Goal: Information Seeking & Learning: Compare options

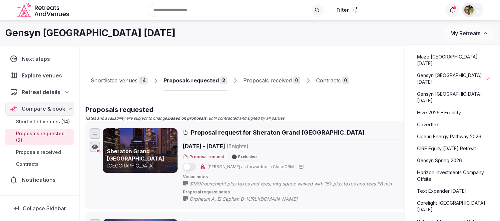
click at [448, 89] on link "Gensyn [GEOGRAPHIC_DATA] [DATE]" at bounding box center [452, 97] width 82 height 17
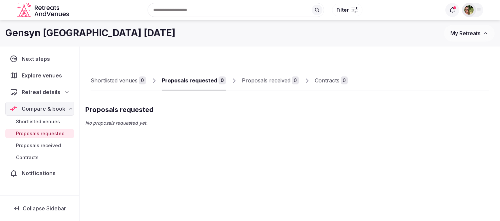
click at [467, 29] on button "My Retreats" at bounding box center [469, 33] width 51 height 17
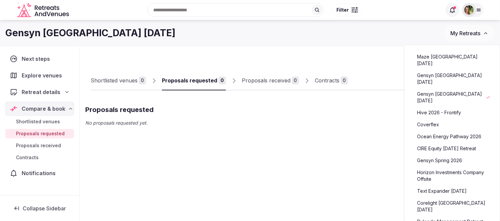
click at [442, 70] on link "Gensyn USA Nov 2025" at bounding box center [452, 78] width 82 height 17
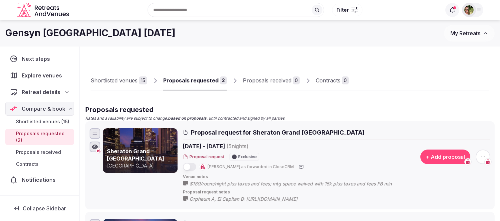
click at [39, 94] on span "Retreat details" at bounding box center [41, 92] width 39 height 8
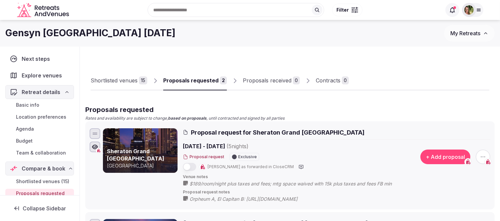
click at [16, 102] on link "Basic info" at bounding box center [39, 105] width 69 height 9
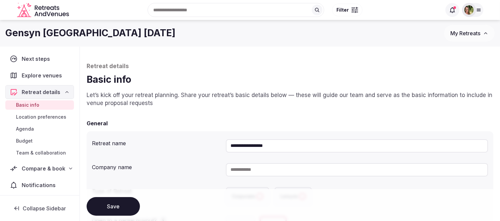
click at [332, 148] on input "**********" at bounding box center [357, 146] width 262 height 13
drag, startPoint x: 320, startPoint y: 143, endPoint x: 248, endPoint y: 147, distance: 71.7
click at [248, 147] on input "**********" at bounding box center [357, 146] width 262 height 13
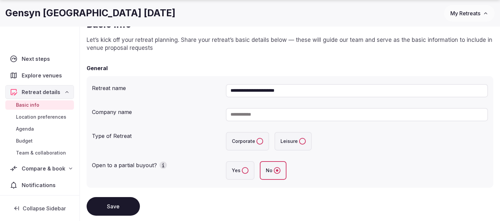
scroll to position [111, 0]
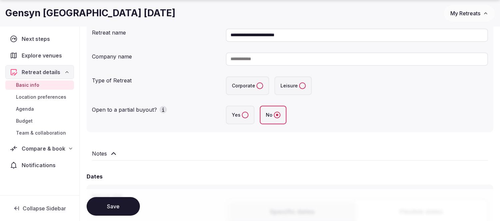
type input "**********"
click at [256, 55] on input at bounding box center [357, 59] width 262 height 13
type input "*"
type input "******"
click at [111, 209] on button "Save" at bounding box center [113, 206] width 53 height 19
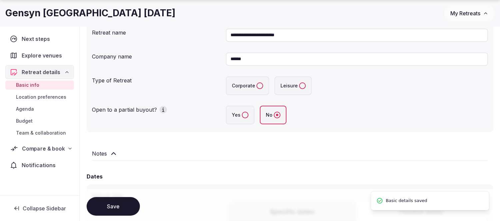
click at [40, 150] on span "Compare & book" at bounding box center [43, 149] width 43 height 8
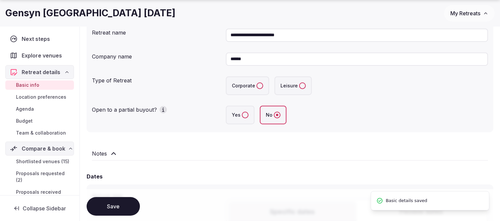
click at [47, 160] on span "Shortlisted venues (15)" at bounding box center [42, 162] width 53 height 7
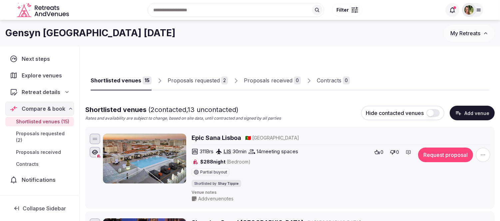
click at [447, 154] on button "Request proposal" at bounding box center [445, 155] width 55 height 15
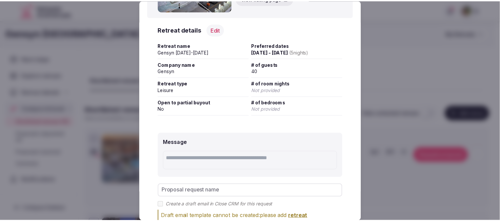
scroll to position [111, 0]
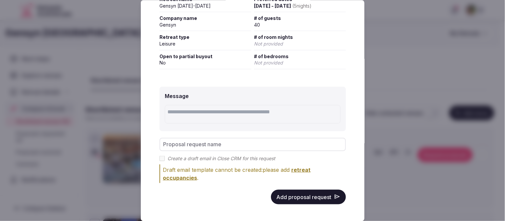
click at [299, 192] on button "Add proposal request" at bounding box center [308, 197] width 75 height 15
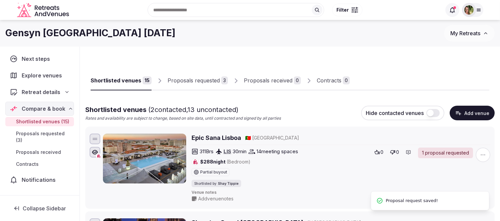
click at [191, 81] on div "Proposals requested" at bounding box center [194, 81] width 52 height 8
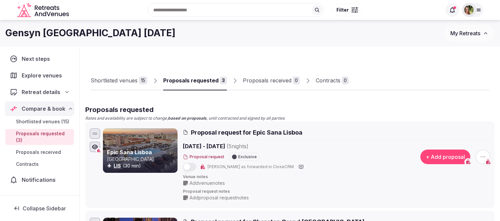
click at [204, 181] on span "Add venue notes" at bounding box center [206, 183] width 35 height 7
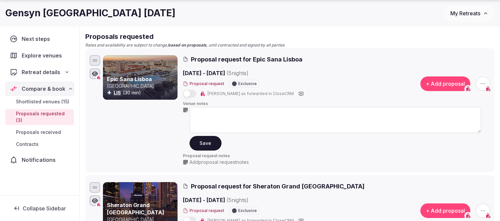
scroll to position [74, 0]
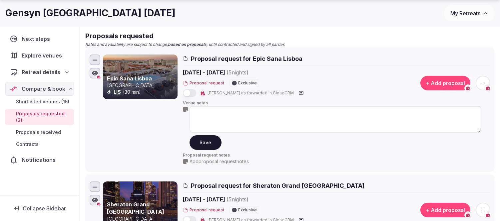
click at [224, 109] on textarea at bounding box center [335, 119] width 292 height 27
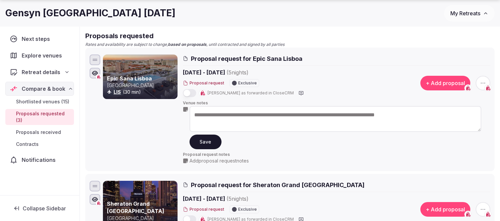
type textarea "**********"
click at [208, 142] on button "Save" at bounding box center [205, 142] width 32 height 15
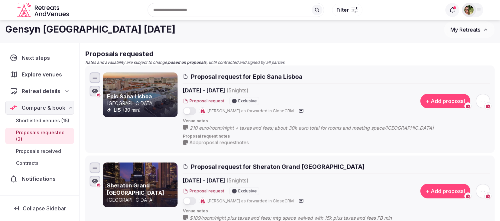
scroll to position [0, 0]
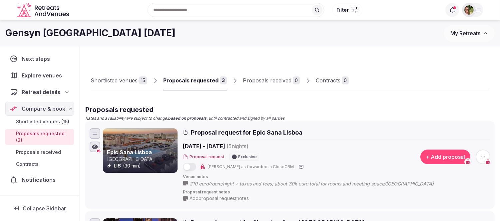
click at [469, 34] on span "My Retreats" at bounding box center [465, 33] width 30 height 7
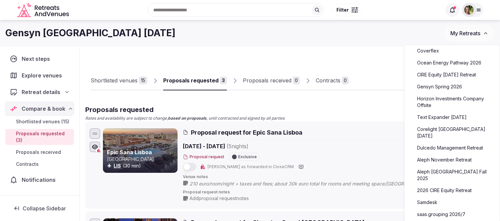
scroll to position [111, 0]
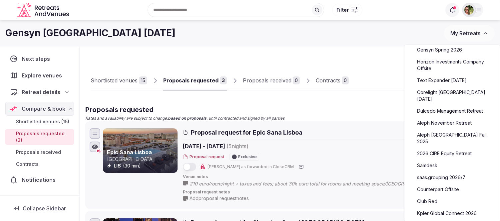
click at [445, 184] on link "Counterpart Offsite" at bounding box center [452, 189] width 82 height 11
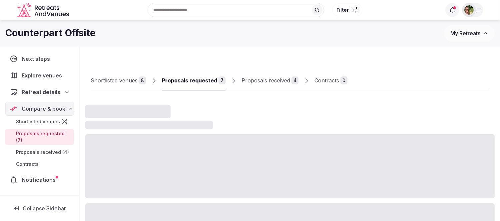
click at [262, 80] on div "Proposals received" at bounding box center [265, 81] width 49 height 8
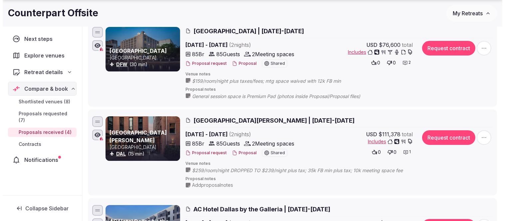
scroll to position [222, 0]
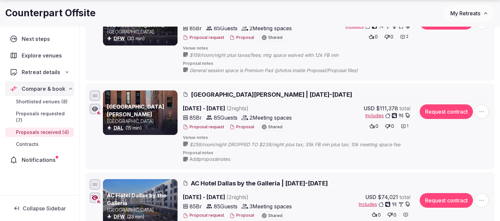
click at [237, 126] on button "Proposal" at bounding box center [241, 128] width 25 height 6
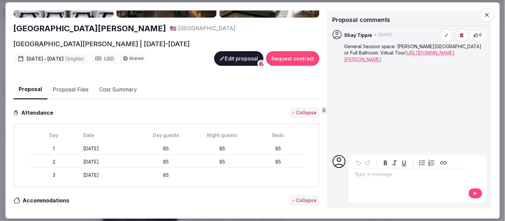
scroll to position [0, 0]
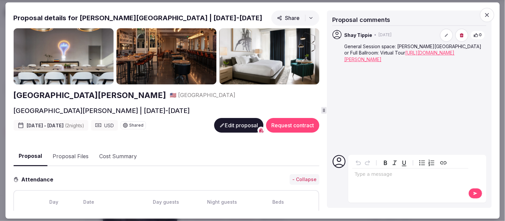
click at [229, 126] on button "Edit proposal" at bounding box center [238, 126] width 49 height 15
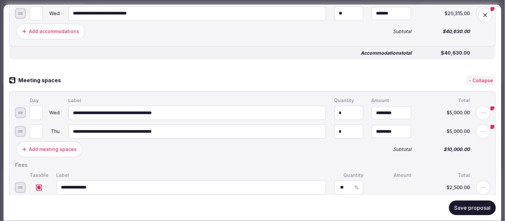
scroll to position [296, 0]
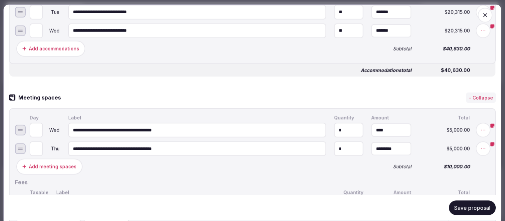
drag, startPoint x: 405, startPoint y: 127, endPoint x: 361, endPoint y: 127, distance: 43.6
click at [372, 127] on input "****" at bounding box center [392, 130] width 40 height 13
type input "*********"
click at [399, 146] on input "****" at bounding box center [392, 149] width 40 height 13
drag, startPoint x: 392, startPoint y: 146, endPoint x: 347, endPoint y: 151, distance: 44.9
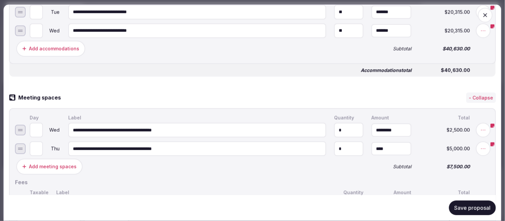
click at [372, 151] on input "****" at bounding box center [392, 149] width 40 height 13
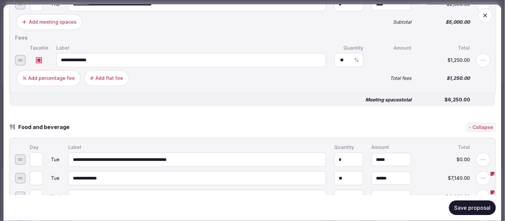
scroll to position [444, 0]
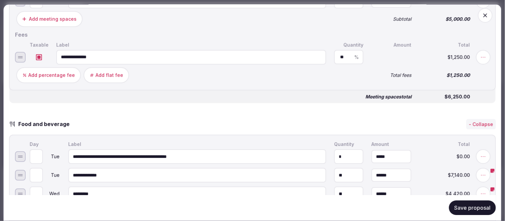
type input "*********"
click at [200, 151] on input "**********" at bounding box center [197, 157] width 258 height 15
click at [179, 151] on input "**********" at bounding box center [197, 157] width 258 height 15
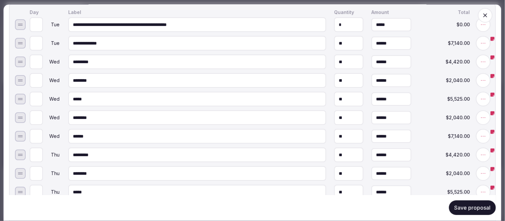
scroll to position [592, 0]
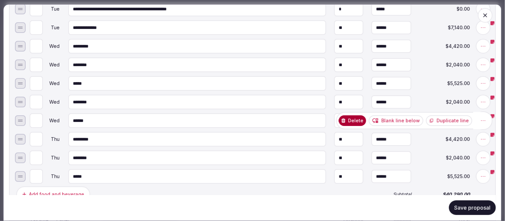
type input "**********"
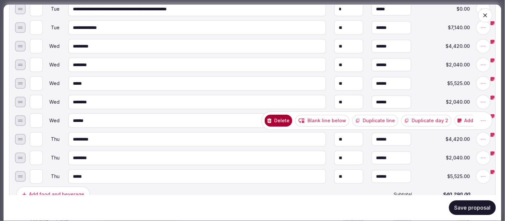
click at [480, 118] on icon at bounding box center [483, 121] width 7 height 7
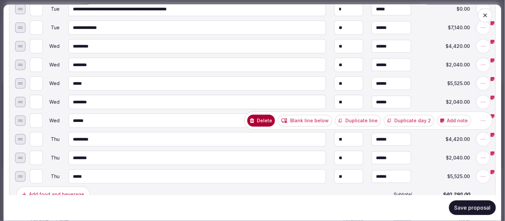
click at [263, 115] on button "Delete" at bounding box center [261, 121] width 28 height 12
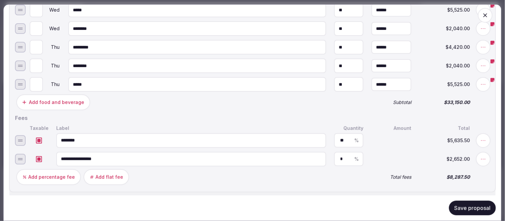
scroll to position [666, 0]
click at [453, 208] on button "Save proposal" at bounding box center [472, 208] width 47 height 15
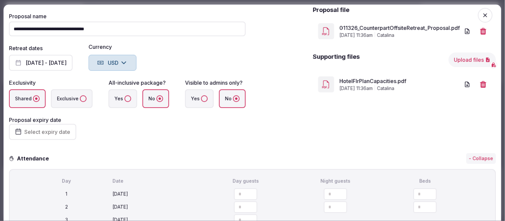
scroll to position [0, 0]
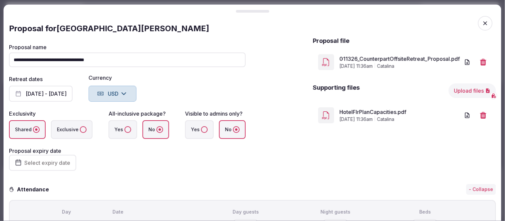
click at [482, 24] on icon "button" at bounding box center [485, 23] width 7 height 7
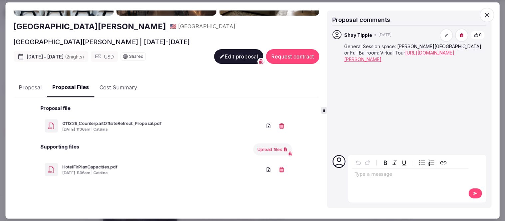
scroll to position [67, 0]
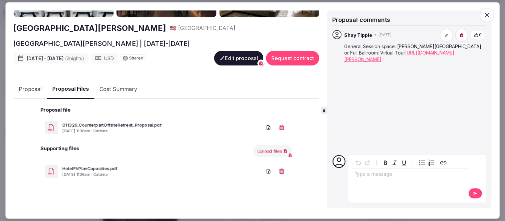
click at [71, 81] on button "Proposal Files" at bounding box center [70, 90] width 47 height 20
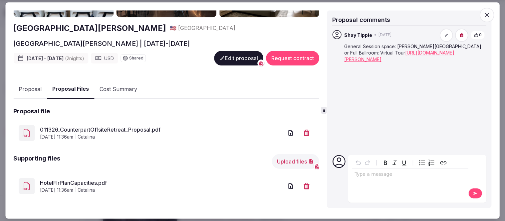
click at [105, 126] on link "011326_CounterpartOffsiteRetreat_Proposal.pdf" at bounding box center [161, 130] width 243 height 8
click at [489, 15] on icon "button" at bounding box center [487, 15] width 4 height 4
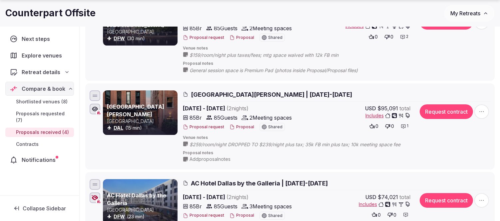
click at [244, 127] on button "Proposal" at bounding box center [241, 128] width 25 height 6
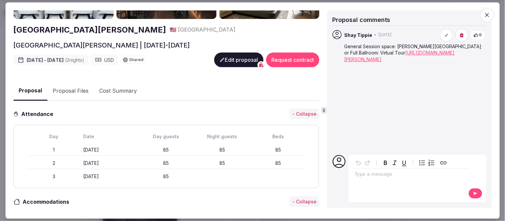
scroll to position [0, 0]
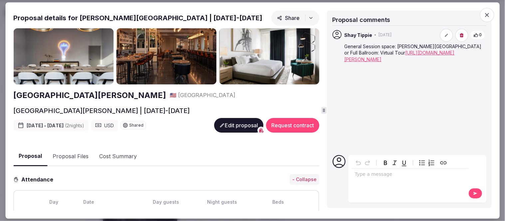
click at [224, 127] on button "Edit proposal" at bounding box center [238, 126] width 49 height 15
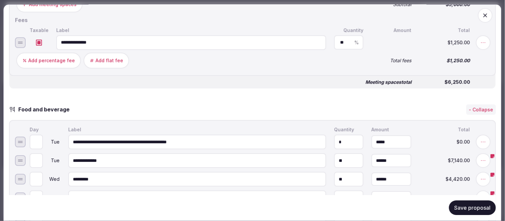
scroll to position [518, 0]
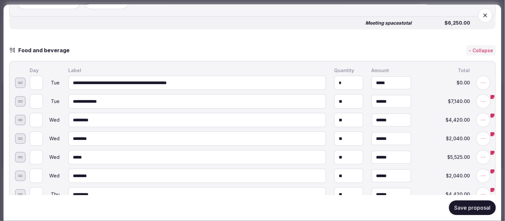
drag, startPoint x: 122, startPoint y: 94, endPoint x: 72, endPoint y: 95, distance: 49.3
click at [73, 95] on input "**********" at bounding box center [197, 101] width 258 height 15
type input "*"
drag, startPoint x: 78, startPoint y: 96, endPoint x: 58, endPoint y: 98, distance: 20.4
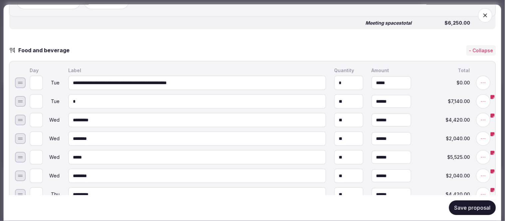
click at [68, 98] on input "*" at bounding box center [197, 101] width 258 height 15
paste input "**********"
click at [139, 97] on input "**********" at bounding box center [197, 101] width 258 height 15
type input "**********"
click at [391, 95] on input "**" at bounding box center [392, 101] width 40 height 13
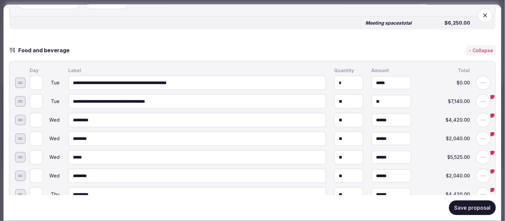
drag, startPoint x: 384, startPoint y: 94, endPoint x: 363, endPoint y: 95, distance: 21.3
click at [372, 95] on input "**" at bounding box center [392, 101] width 40 height 13
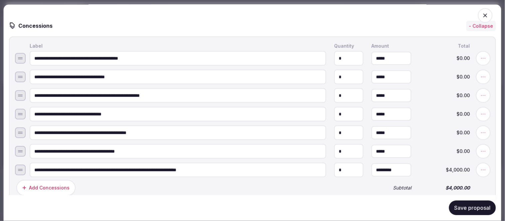
scroll to position [1147, 0]
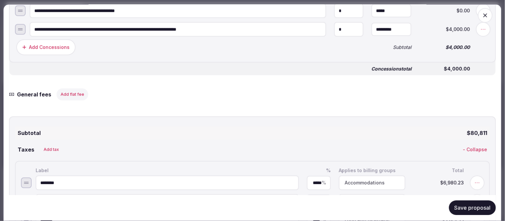
type input "******"
click at [455, 206] on button "Save proposal" at bounding box center [472, 208] width 47 height 15
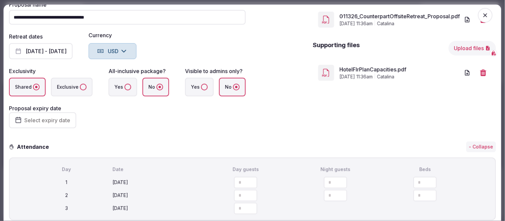
scroll to position [0, 0]
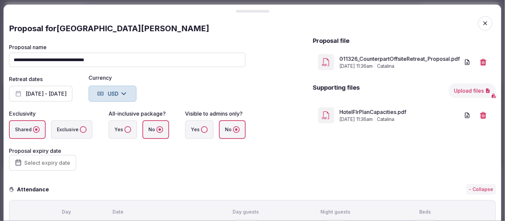
click at [484, 23] on icon "button" at bounding box center [486, 23] width 4 height 4
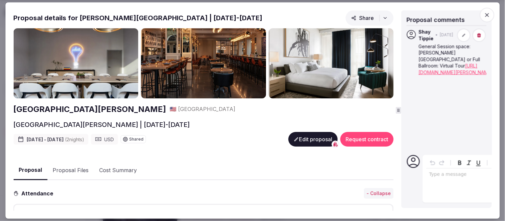
click at [403, 110] on div "Proposal details for Kimpton Pittman Hotel | January 13-15,2026 Share Kimpton P…" at bounding box center [252, 110] width 479 height 201
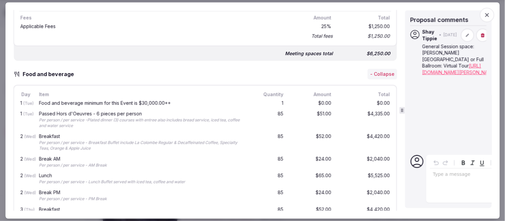
scroll to position [411, 0]
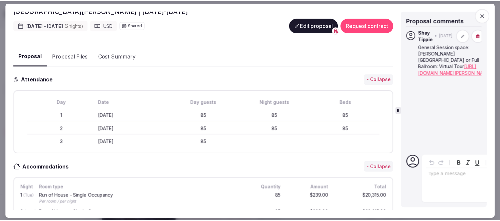
scroll to position [82, 0]
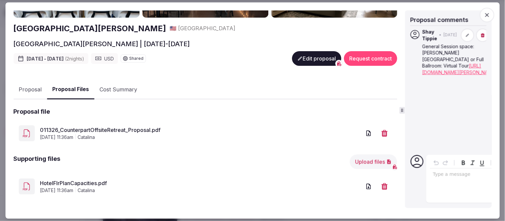
click at [121, 131] on link "011326_CounterpartOffsiteRetreat_Proposal.pdf" at bounding box center [201, 130] width 322 height 8
click at [462, 73] on link "https://360.visitingmedia.com/vm-pano-frontend/?folderId=the-kimpton-pittman-ho…" at bounding box center [460, 69] width 74 height 12
click at [488, 17] on icon "button" at bounding box center [487, 15] width 7 height 7
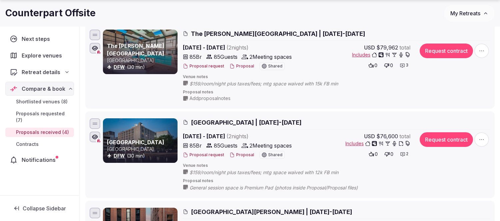
scroll to position [185, 0]
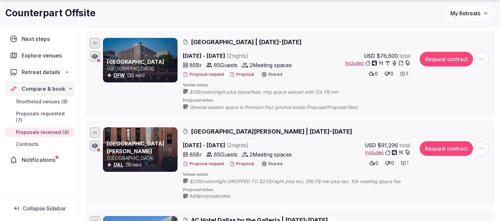
click at [0, 0] on icon at bounding box center [0, 0] width 0 height 0
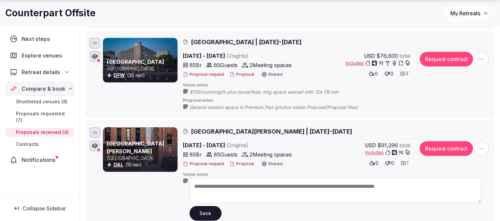
click at [331, 185] on textarea "**********" at bounding box center [335, 191] width 292 height 26
click at [332, 185] on textarea "**********" at bounding box center [335, 191] width 292 height 26
click at [327, 185] on textarea "**********" at bounding box center [335, 191] width 292 height 26
click at [325, 185] on textarea "**********" at bounding box center [335, 191] width 292 height 26
drag, startPoint x: 383, startPoint y: 186, endPoint x: 378, endPoint y: 186, distance: 4.7
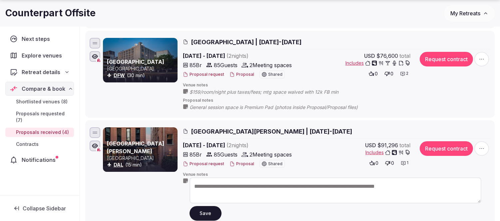
click at [378, 186] on textarea "**********" at bounding box center [335, 191] width 292 height 26
type textarea "**********"
click at [207, 216] on button "Save" at bounding box center [205, 213] width 32 height 15
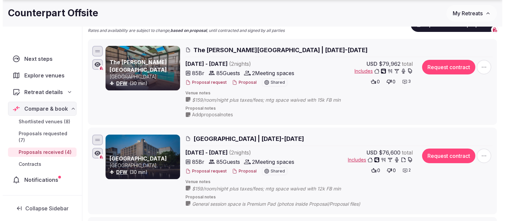
scroll to position [111, 0]
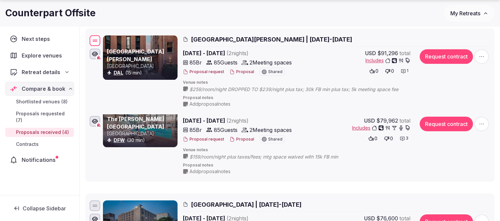
drag, startPoint x: 96, startPoint y: 205, endPoint x: 83, endPoint y: 39, distance: 166.7
click at [83, 39] on div "Shortlisted venues 8 Proposals requested 7 Proposals received 4 Contracts 0 Pro…" at bounding box center [290, 188] width 420 height 504
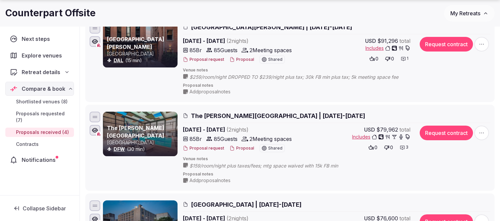
click at [240, 58] on button "Proposal" at bounding box center [241, 60] width 25 height 6
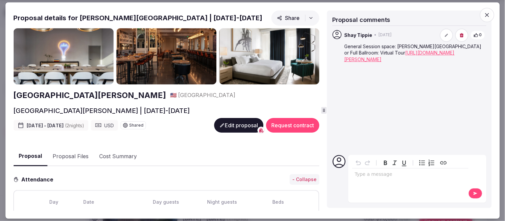
click at [488, 14] on icon "button" at bounding box center [487, 15] width 7 height 7
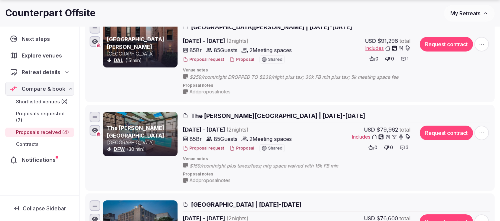
click at [245, 149] on button "Proposal" at bounding box center [241, 149] width 25 height 6
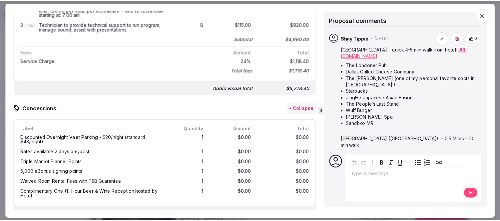
scroll to position [1110, 0]
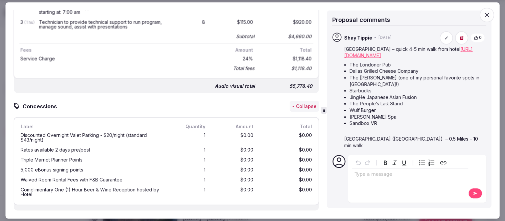
click at [486, 15] on icon "button" at bounding box center [487, 15] width 7 height 7
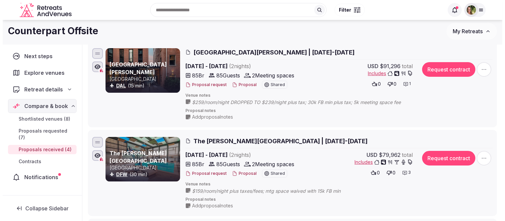
scroll to position [74, 0]
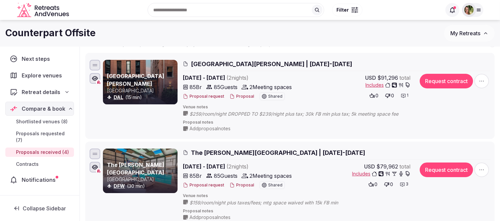
click at [245, 95] on button "Proposal" at bounding box center [241, 97] width 25 height 6
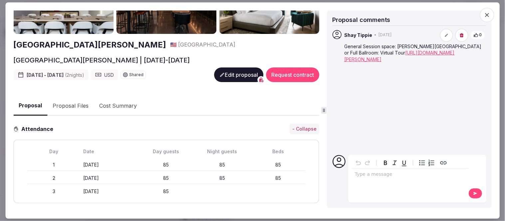
scroll to position [37, 0]
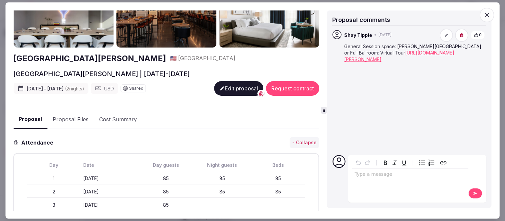
click at [227, 83] on button "Edit proposal" at bounding box center [238, 89] width 49 height 15
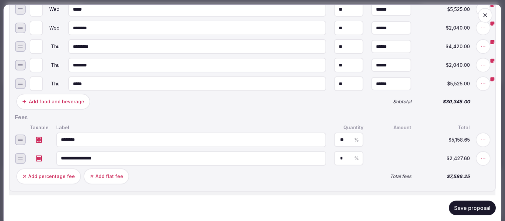
scroll to position [851, 0]
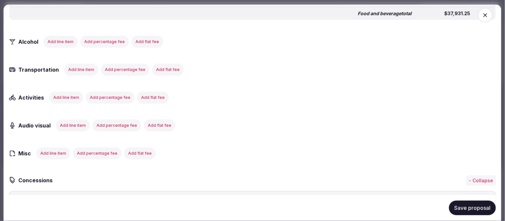
click at [76, 120] on button "Add line item" at bounding box center [73, 126] width 34 height 12
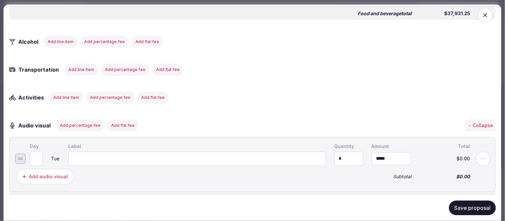
click at [82, 155] on input at bounding box center [197, 159] width 258 height 15
type input "*"
type input "**********"
drag, startPoint x: 342, startPoint y: 150, endPoint x: 316, endPoint y: 153, distance: 26.1
click at [334, 153] on input "*" at bounding box center [348, 159] width 29 height 15
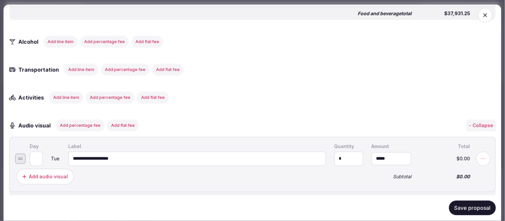
type input "*"
click at [387, 153] on input "*" at bounding box center [392, 159] width 40 height 13
drag, startPoint x: 388, startPoint y: 151, endPoint x: 361, endPoint y: 155, distance: 26.5
click at [372, 155] on input "*" at bounding box center [392, 159] width 40 height 13
type input "*********"
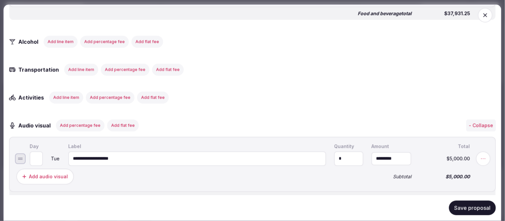
click at [174, 152] on input "**********" at bounding box center [197, 159] width 258 height 15
type input "**********"
click at [466, 204] on button "Save proposal" at bounding box center [472, 208] width 47 height 15
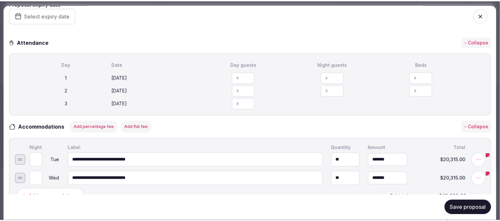
scroll to position [0, 0]
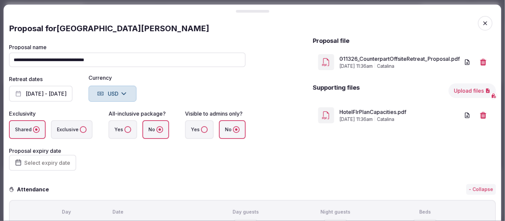
click at [482, 22] on icon "button" at bounding box center [485, 23] width 7 height 7
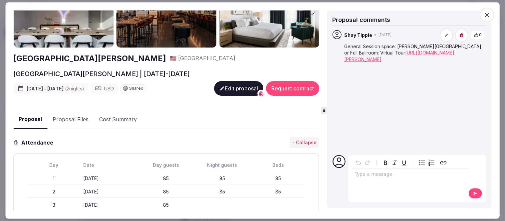
click at [490, 14] on icon "button" at bounding box center [487, 15] width 7 height 7
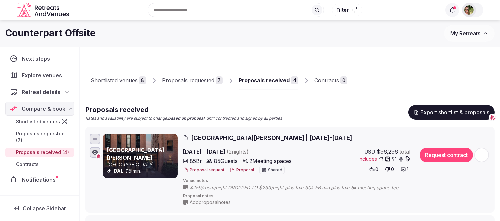
click at [470, 32] on span "My Retreats" at bounding box center [465, 33] width 30 height 7
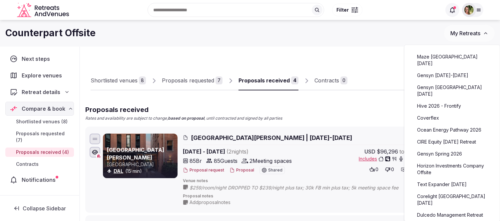
click at [436, 71] on link "Gensyn November 9-14, 2025" at bounding box center [452, 75] width 82 height 11
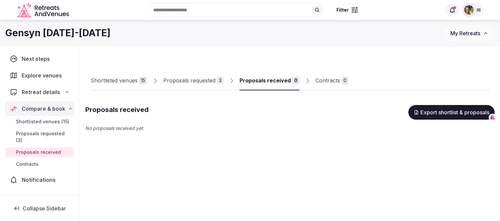
click at [119, 82] on div "Shortlisted venues" at bounding box center [114, 81] width 47 height 8
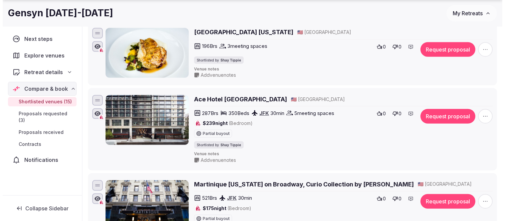
scroll to position [814, 0]
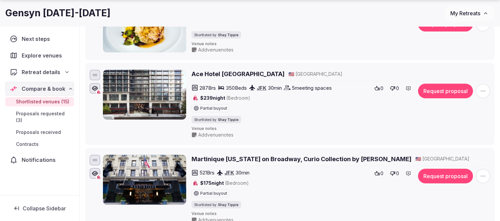
click at [451, 96] on button "Request proposal" at bounding box center [445, 91] width 55 height 15
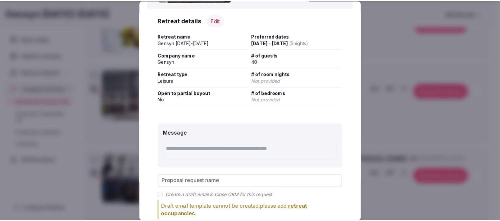
scroll to position [111, 0]
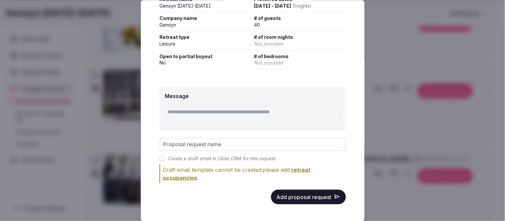
click at [297, 201] on button "Add proposal request" at bounding box center [308, 197] width 75 height 15
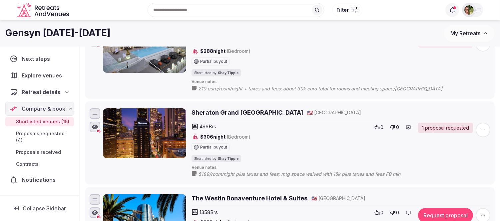
scroll to position [0, 0]
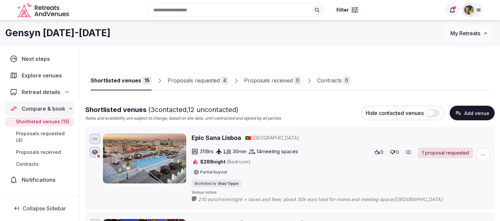
click at [189, 81] on div "Proposals requested" at bounding box center [194, 81] width 52 height 8
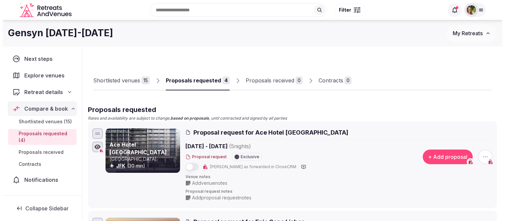
scroll to position [37, 0]
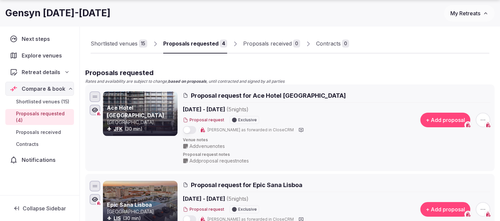
click at [217, 147] on span "Add venue notes" at bounding box center [206, 146] width 35 height 7
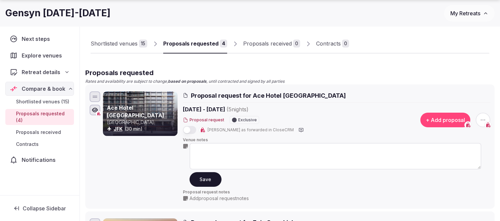
click at [215, 150] on textarea at bounding box center [335, 156] width 292 height 27
type textarea "**********"
click at [208, 175] on button "Save" at bounding box center [205, 179] width 32 height 15
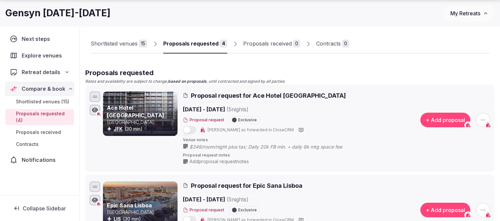
click at [468, 16] on span "My Retreats" at bounding box center [465, 13] width 30 height 7
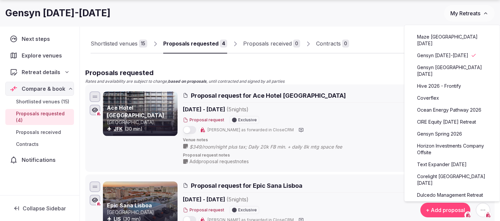
click at [447, 50] on link "Gensyn November 9-14, 2025" at bounding box center [452, 55] width 82 height 11
click at [127, 45] on div "Shortlisted venues" at bounding box center [114, 44] width 47 height 8
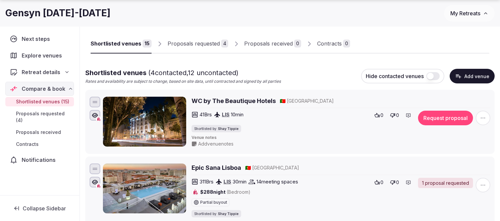
click at [446, 120] on button "Request proposal" at bounding box center [445, 118] width 55 height 15
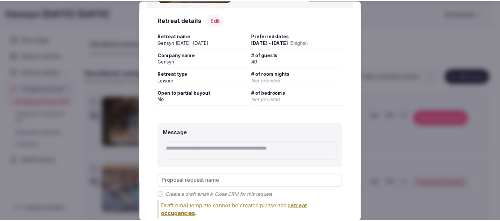
scroll to position [111, 0]
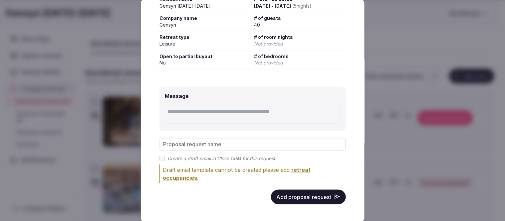
click at [305, 193] on button "Add proposal request" at bounding box center [308, 197] width 75 height 15
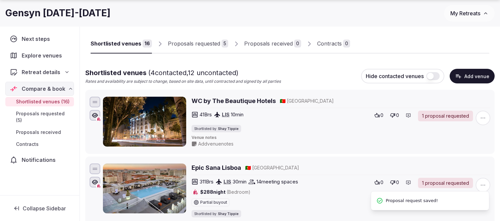
click at [188, 45] on div "Proposals requested" at bounding box center [194, 44] width 52 height 8
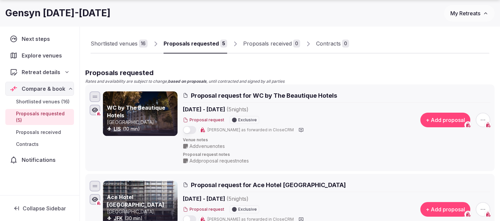
click at [207, 145] on span "Add venue notes" at bounding box center [206, 146] width 35 height 7
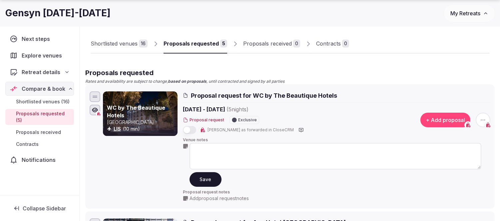
click at [207, 147] on textarea at bounding box center [335, 156] width 292 height 27
type textarea "**********"
click at [206, 178] on button "Save" at bounding box center [205, 179] width 32 height 15
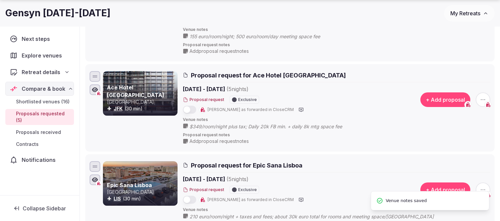
scroll to position [148, 0]
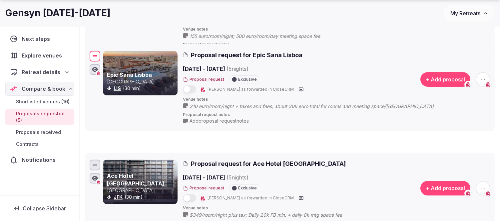
drag, startPoint x: 92, startPoint y: 168, endPoint x: 102, endPoint y: 58, distance: 110.7
click at [102, 58] on div "Epic Sana Lisboa Portugal LIS (30 min) Proposal request for Epic Sana Lisboa No…" at bounding box center [289, 88] width 403 height 76
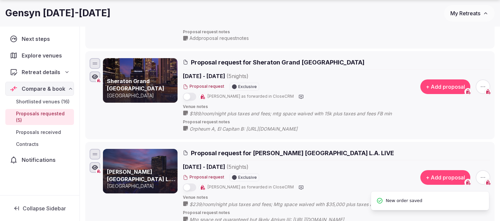
scroll to position [259, 0]
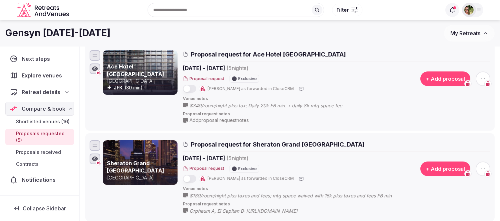
click at [457, 30] on span "My Retreats" at bounding box center [465, 33] width 30 height 7
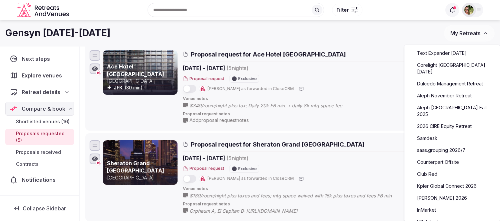
scroll to position [148, 0]
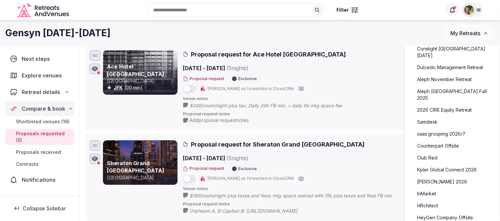
click at [445, 141] on link "Counterpart Offsite" at bounding box center [452, 146] width 82 height 11
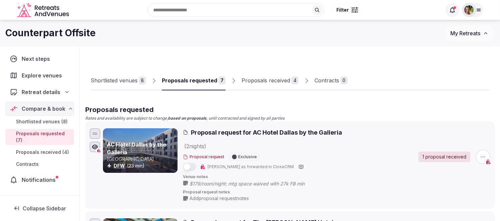
click at [280, 82] on div "Proposals received" at bounding box center [265, 81] width 49 height 8
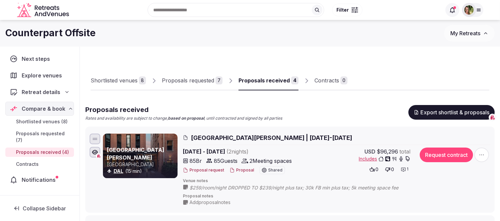
click at [266, 82] on div "Proposals received" at bounding box center [263, 81] width 51 height 8
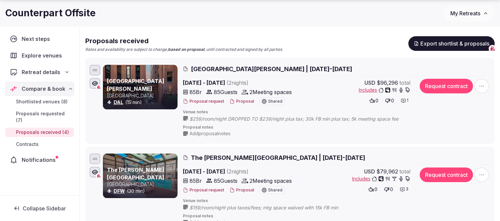
scroll to position [74, 0]
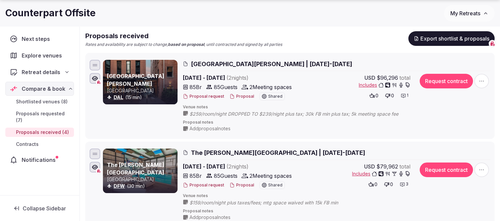
click at [210, 128] on span "Add proposal notes" at bounding box center [209, 129] width 41 height 7
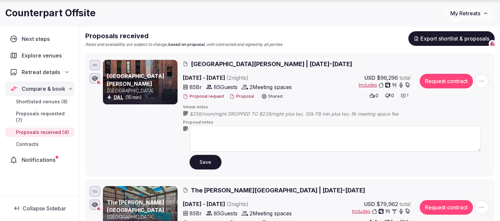
click at [237, 131] on textarea at bounding box center [335, 139] width 292 height 27
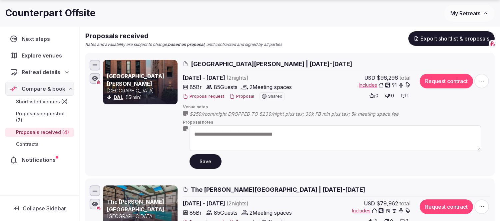
type textarea "**********"
click at [199, 155] on button "Save" at bounding box center [205, 162] width 32 height 15
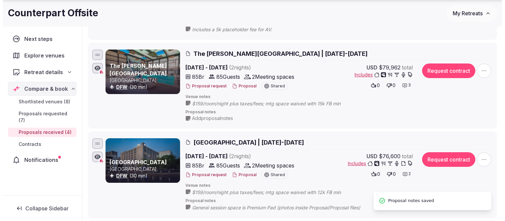
scroll to position [185, 0]
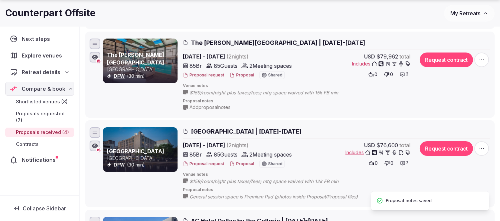
click at [237, 162] on button "Proposal" at bounding box center [241, 165] width 25 height 6
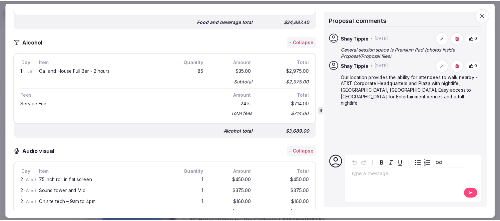
scroll to position [703, 0]
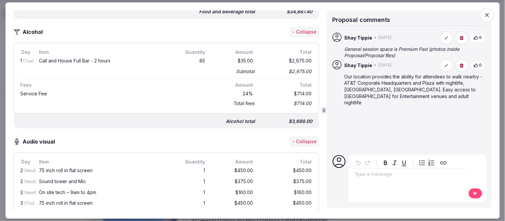
click at [485, 12] on icon "button" at bounding box center [487, 15] width 7 height 7
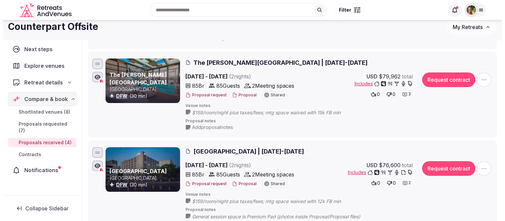
scroll to position [148, 0]
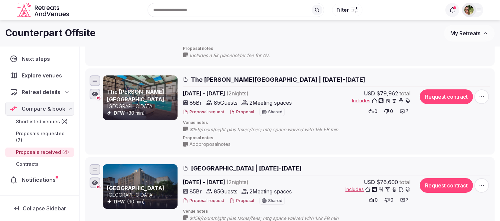
click at [247, 114] on button "Proposal" at bounding box center [241, 113] width 25 height 6
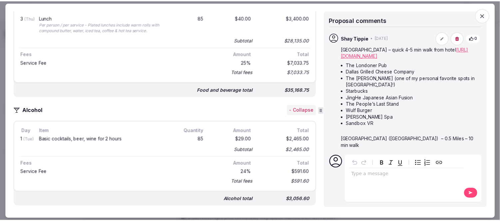
scroll to position [703, 0]
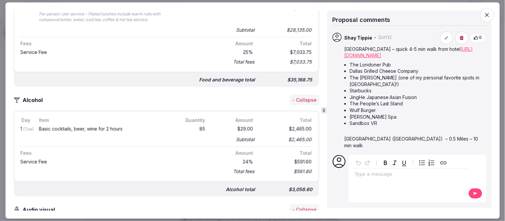
click at [489, 15] on icon "button" at bounding box center [487, 15] width 7 height 7
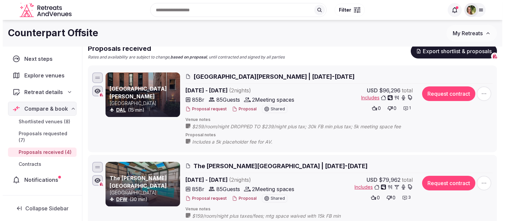
scroll to position [37, 0]
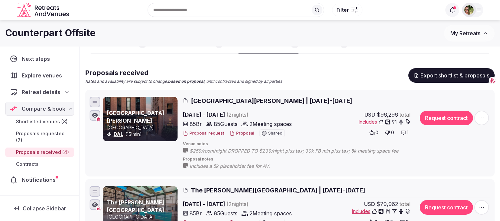
click at [238, 133] on button "Proposal" at bounding box center [241, 134] width 25 height 6
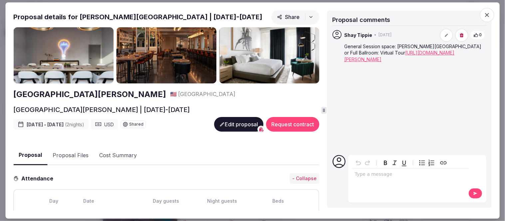
scroll to position [0, 0]
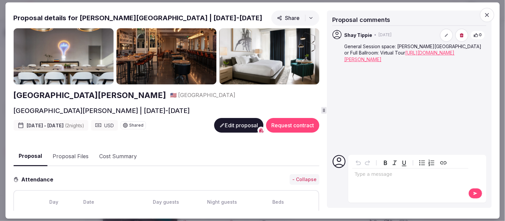
click at [225, 129] on button "Edit proposal" at bounding box center [238, 126] width 49 height 15
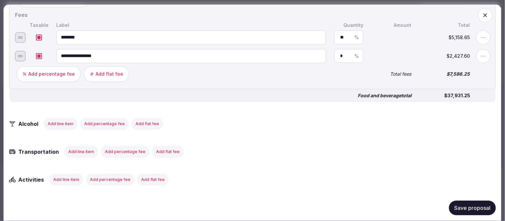
scroll to position [777, 0]
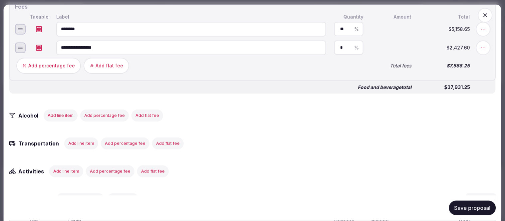
click at [60, 110] on button "Add line item" at bounding box center [61, 116] width 34 height 12
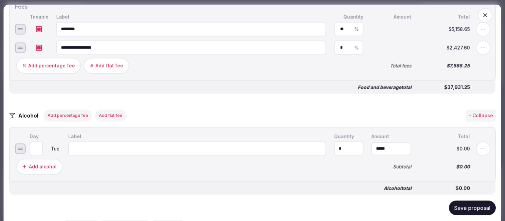
click at [100, 143] on input at bounding box center [197, 149] width 258 height 15
paste input "**********"
type input "**********"
drag, startPoint x: 338, startPoint y: 141, endPoint x: 328, endPoint y: 141, distance: 10.0
click at [334, 142] on input "*" at bounding box center [348, 149] width 29 height 15
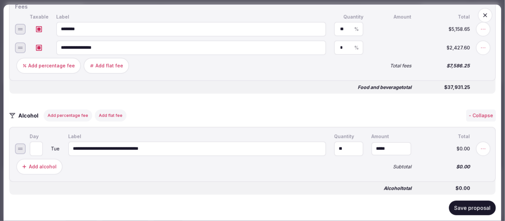
type input "**"
click at [384, 143] on input "*" at bounding box center [392, 149] width 40 height 13
click at [372, 144] on input "*" at bounding box center [392, 149] width 40 height 13
type input "******"
click at [45, 164] on div "Add alcohol" at bounding box center [43, 167] width 28 height 7
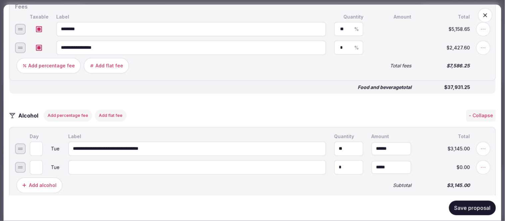
click at [91, 161] on input at bounding box center [197, 168] width 258 height 15
type input "**********"
drag, startPoint x: 341, startPoint y: 158, endPoint x: 323, endPoint y: 162, distance: 18.3
click at [334, 162] on input "*" at bounding box center [348, 168] width 29 height 15
type input "*"
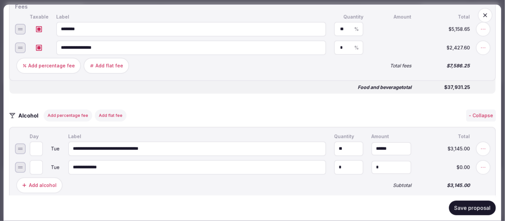
drag, startPoint x: 377, startPoint y: 161, endPoint x: 382, endPoint y: 160, distance: 5.2
click at [377, 161] on input "*" at bounding box center [392, 167] width 40 height 13
drag, startPoint x: 386, startPoint y: 159, endPoint x: 355, endPoint y: 163, distance: 31.8
click at [372, 162] on input "*" at bounding box center [392, 167] width 40 height 13
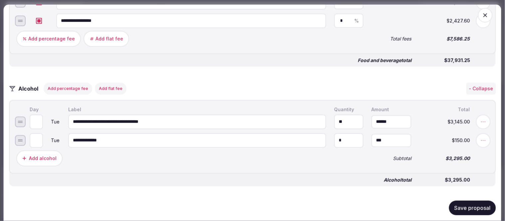
scroll to position [814, 0]
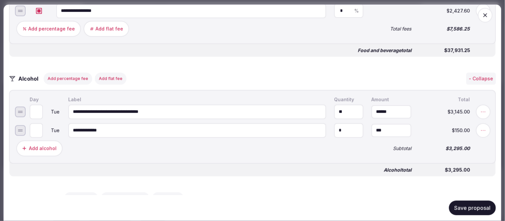
type input "*******"
click at [461, 207] on button "Save proposal" at bounding box center [472, 208] width 47 height 15
click at [482, 17] on icon "button" at bounding box center [485, 15] width 7 height 7
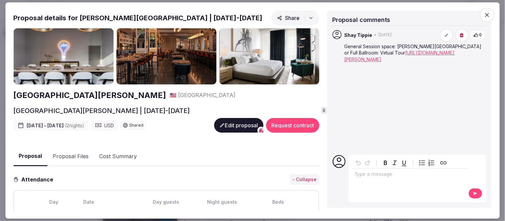
click at [487, 12] on icon "button" at bounding box center [487, 15] width 7 height 7
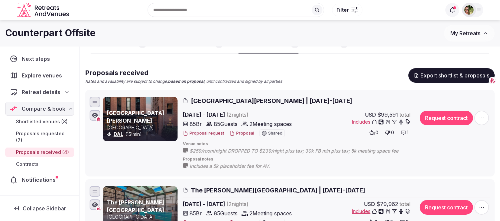
click at [245, 133] on button "Proposal" at bounding box center [241, 134] width 25 height 6
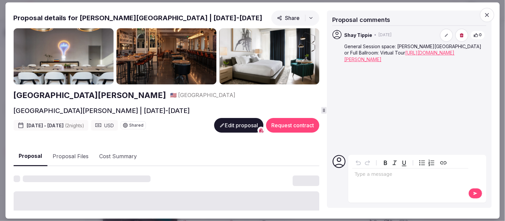
click at [69, 156] on button "Proposal Files" at bounding box center [70, 156] width 47 height 19
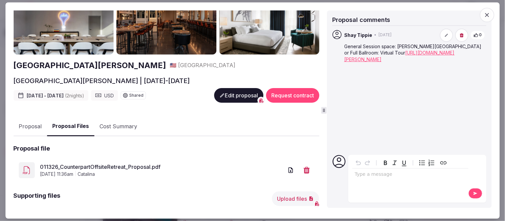
scroll to position [67, 0]
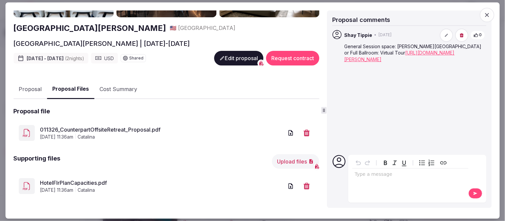
click at [295, 159] on button "Upload files" at bounding box center [295, 162] width 47 height 15
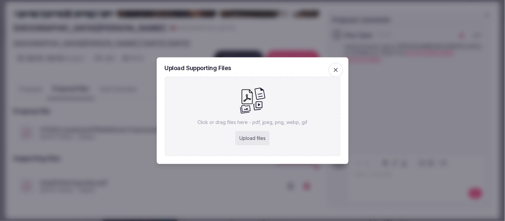
click at [252, 137] on div "Upload files" at bounding box center [252, 138] width 34 height 15
type input "**********"
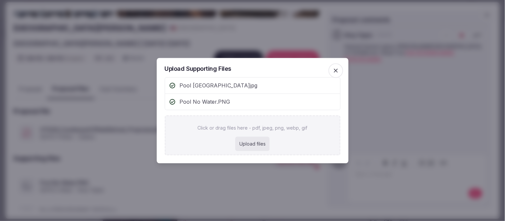
click at [337, 70] on icon "button" at bounding box center [336, 70] width 7 height 7
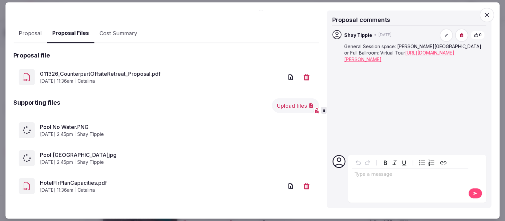
scroll to position [0, 0]
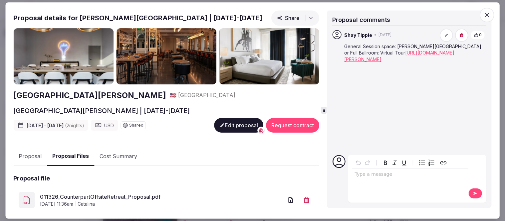
click at [31, 157] on button "Proposal" at bounding box center [30, 156] width 34 height 19
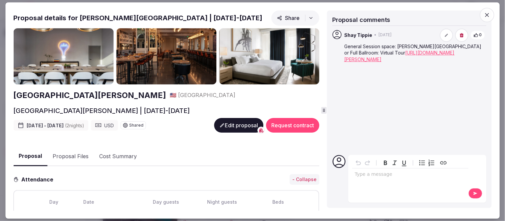
click at [234, 124] on button "Edit proposal" at bounding box center [238, 126] width 49 height 15
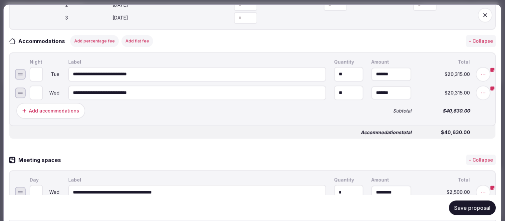
scroll to position [370, 0]
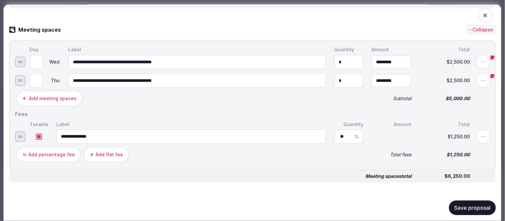
click at [53, 97] on div "Add meeting spaces" at bounding box center [53, 99] width 48 height 7
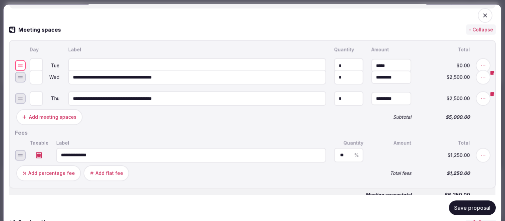
drag, startPoint x: 21, startPoint y: 97, endPoint x: 21, endPoint y: 61, distance: 35.3
click at [21, 66] on div at bounding box center [20, 66] width 5 height 1
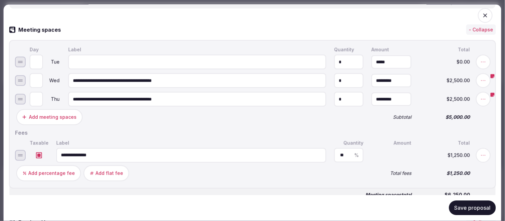
click at [39, 56] on input "*" at bounding box center [36, 62] width 13 height 15
click at [39, 61] on input "*" at bounding box center [36, 62] width 13 height 15
click at [37, 57] on input "*" at bounding box center [36, 62] width 13 height 15
click at [40, 56] on input "*" at bounding box center [36, 62] width 13 height 15
click at [38, 63] on input "*" at bounding box center [36, 62] width 13 height 15
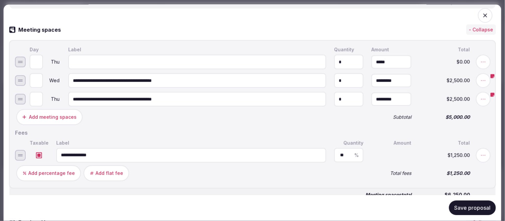
click at [38, 59] on input "*" at bounding box center [36, 62] width 13 height 15
type input "*"
click at [38, 59] on input "*" at bounding box center [36, 62] width 13 height 15
click at [79, 59] on input at bounding box center [197, 62] width 258 height 15
type input "**********"
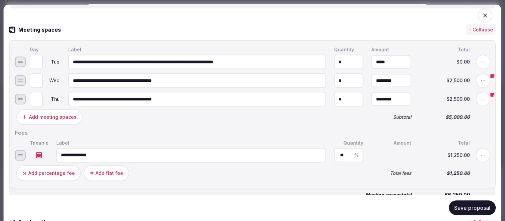
click at [472, 207] on button "Save proposal" at bounding box center [472, 208] width 47 height 15
click at [484, 16] on icon "button" at bounding box center [486, 15] width 4 height 4
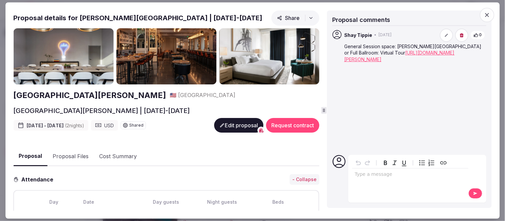
click at [487, 17] on icon "button" at bounding box center [487, 15] width 7 height 7
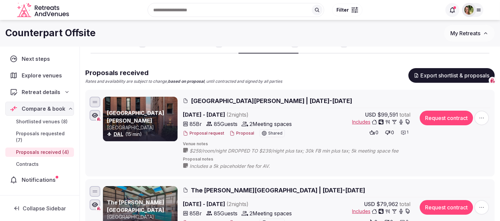
click at [247, 134] on button "Proposal" at bounding box center [241, 134] width 25 height 6
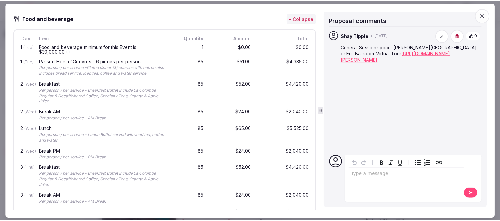
scroll to position [518, 0]
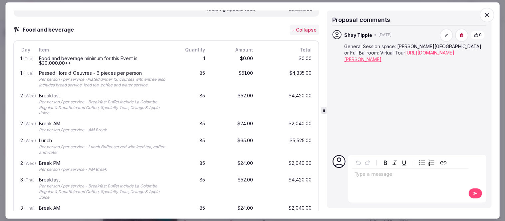
drag, startPoint x: 453, startPoint y: 61, endPoint x: 356, endPoint y: 54, distance: 97.2
click at [356, 54] on div "Shay Tippie • 7 days ago 0 General Session space: Parker South or Full Ballroom…" at bounding box center [409, 90] width 154 height 122
copy link "https://360.visitingmedia.com/vm-pano-frontend/?folderId=the-kimpton-pittman-ho…"
click at [487, 17] on icon "button" at bounding box center [487, 15] width 7 height 7
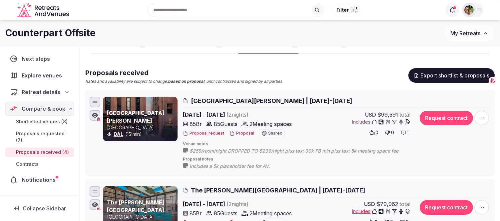
click at [464, 32] on span "My Retreats" at bounding box center [465, 33] width 30 height 7
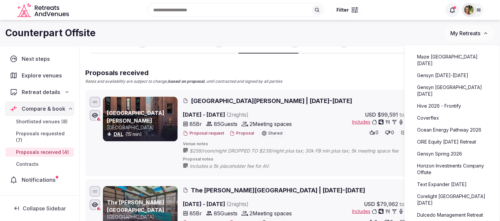
click at [440, 71] on link "Gensyn November 9-14, 2025" at bounding box center [452, 75] width 82 height 11
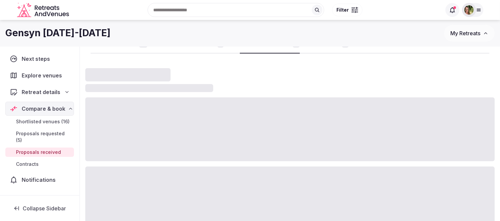
scroll to position [22, 0]
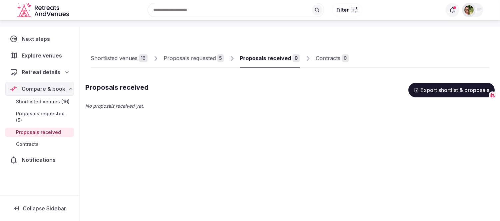
click at [125, 59] on div "Shortlisted venues" at bounding box center [114, 58] width 47 height 8
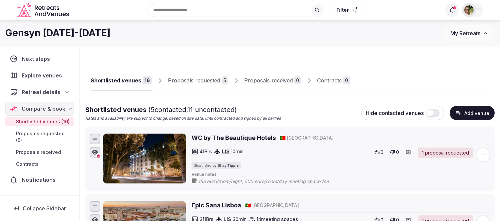
click at [458, 29] on button "My Retreats" at bounding box center [469, 33] width 51 height 17
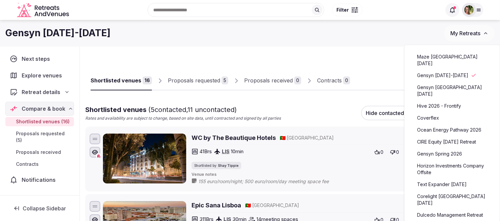
click at [447, 129] on link "Ocean Energy Pathway 2026" at bounding box center [452, 130] width 82 height 11
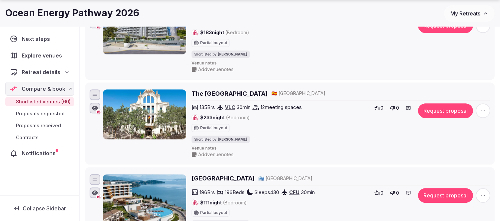
scroll to position [3034, 0]
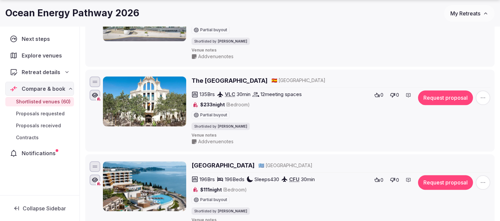
click at [464, 14] on span "My Retreats" at bounding box center [465, 13] width 30 height 7
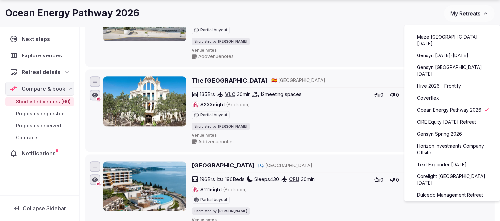
click at [434, 82] on link "Hive 2026 - Frontify" at bounding box center [452, 86] width 82 height 11
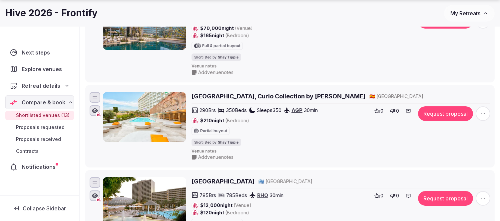
scroll to position [148, 0]
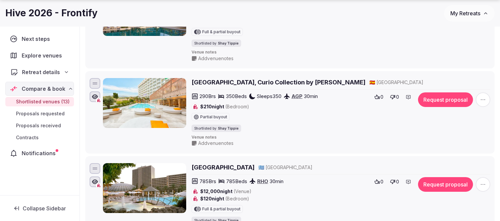
click at [45, 74] on span "Retreat details" at bounding box center [41, 72] width 38 height 8
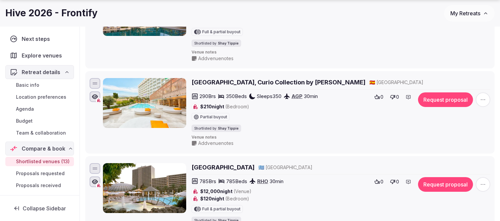
click at [29, 82] on span "Basic info" at bounding box center [27, 85] width 23 height 7
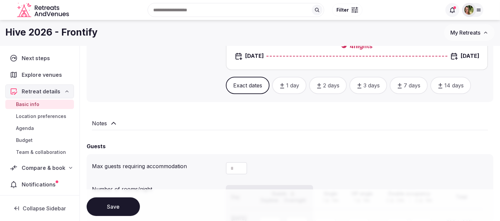
scroll to position [444, 0]
click at [38, 184] on span "Notifications" at bounding box center [40, 185] width 37 height 8
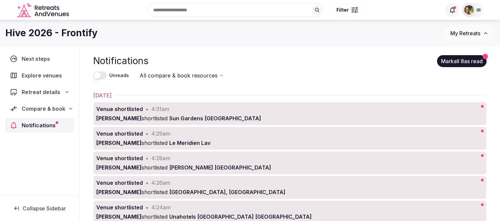
click at [43, 109] on span "Compare & book" at bounding box center [44, 109] width 44 height 8
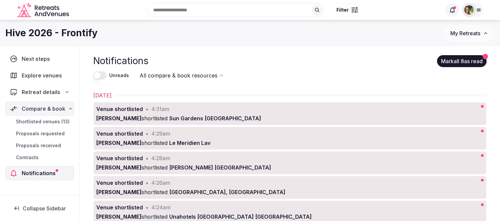
click at [47, 121] on span "Shortlisted venues (13)" at bounding box center [43, 122] width 54 height 7
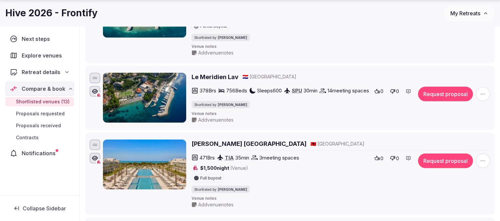
scroll to position [592, 0]
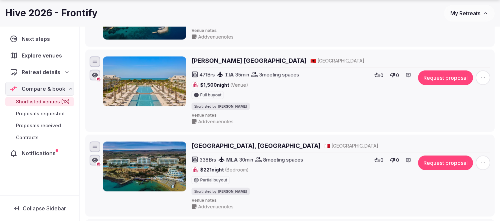
click at [485, 79] on icon "button" at bounding box center [483, 78] width 4 height 1
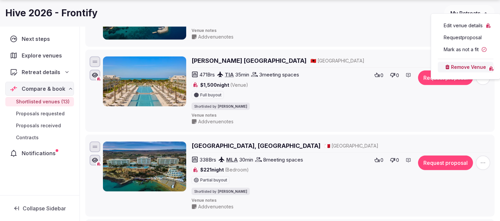
click at [464, 67] on button "Remove Venue" at bounding box center [466, 67] width 56 height 11
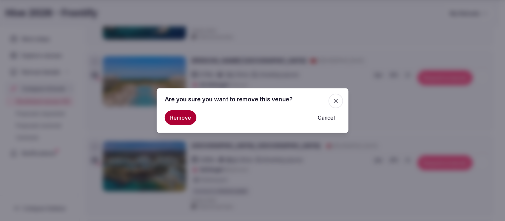
click at [174, 114] on button "Remove" at bounding box center [181, 118] width 32 height 15
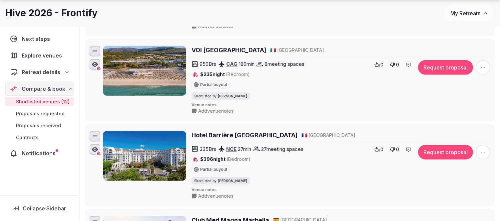
scroll to position [777, 0]
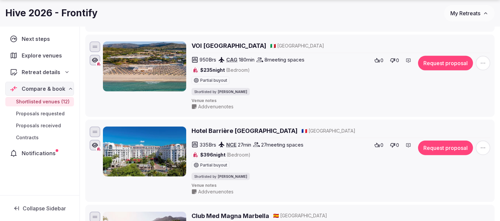
click at [212, 50] on h2 "VOI Tanka Village" at bounding box center [228, 46] width 75 height 8
click at [483, 67] on icon "button" at bounding box center [483, 63] width 7 height 7
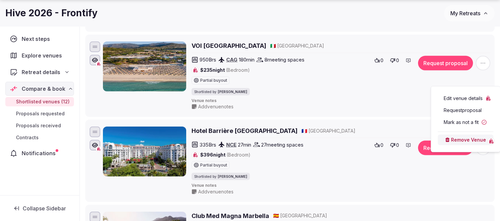
click at [465, 139] on button "Remove Venue" at bounding box center [466, 140] width 56 height 11
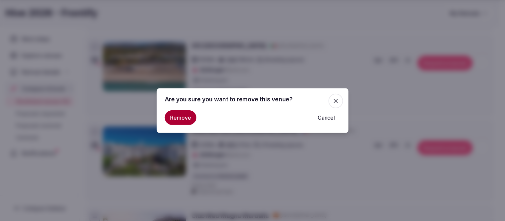
click at [181, 118] on button "Remove" at bounding box center [181, 118] width 32 height 15
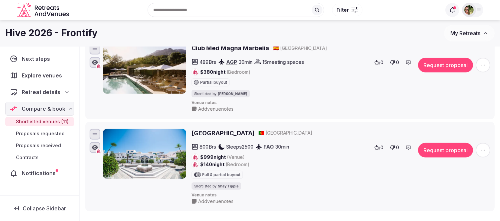
scroll to position [775, 0]
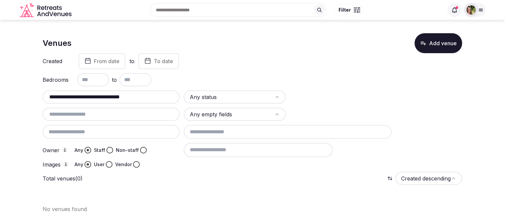
click at [169, 97] on input "**********" at bounding box center [111, 97] width 132 height 8
drag, startPoint x: 176, startPoint y: 97, endPoint x: -7, endPoint y: 99, distance: 182.2
click at [0, 99] on html "**********" at bounding box center [252, 110] width 505 height 221
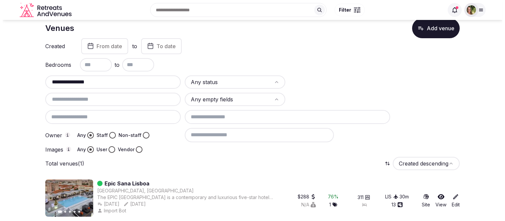
scroll to position [19, 0]
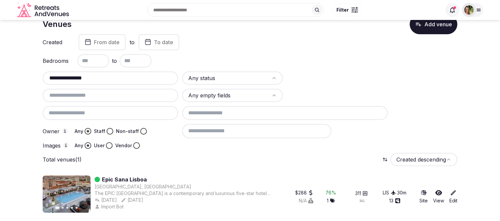
type input "**********"
click at [437, 190] on icon at bounding box center [438, 192] width 7 height 5
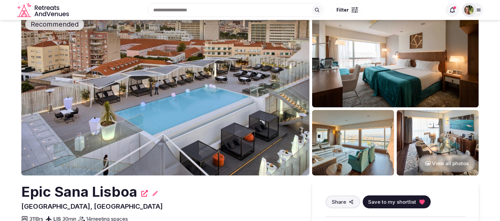
click at [389, 199] on span "Save to my shortlist" at bounding box center [392, 202] width 48 height 7
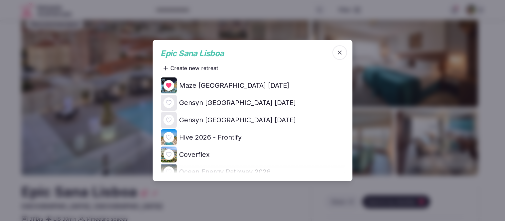
click at [0, 0] on icon at bounding box center [0, 0] width 0 height 0
click at [339, 52] on icon "button" at bounding box center [340, 52] width 7 height 7
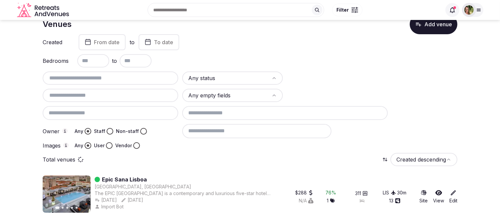
click at [92, 77] on input "text" at bounding box center [110, 78] width 130 height 8
paste input "**********"
type input "**********"
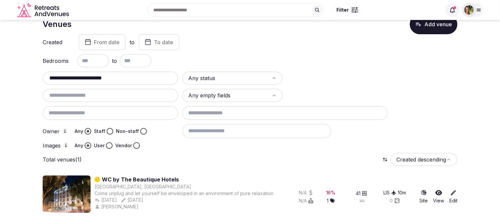
click at [440, 190] on icon at bounding box center [438, 192] width 7 height 5
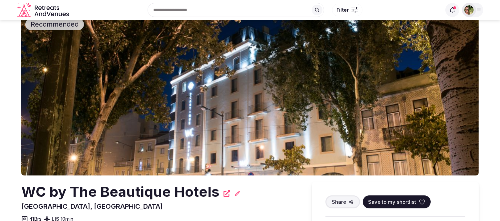
click at [421, 201] on icon at bounding box center [422, 202] width 7 height 7
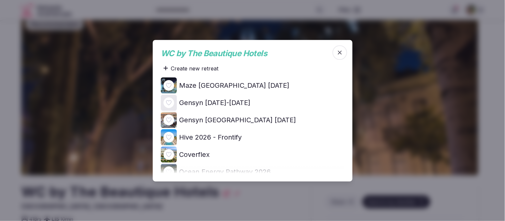
click at [175, 104] on div at bounding box center [169, 103] width 16 height 16
click at [0, 0] on icon at bounding box center [0, 0] width 0 height 0
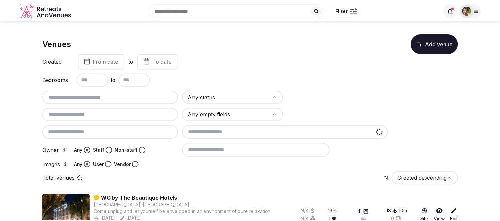
scroll to position [19, 0]
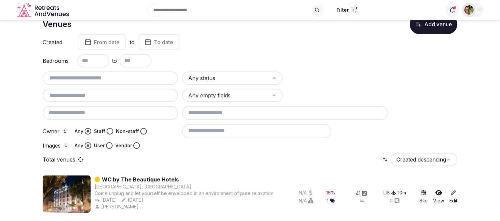
click at [68, 76] on input "text" at bounding box center [110, 78] width 130 height 8
paste input "**********"
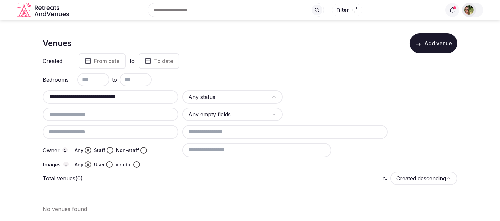
scroll to position [0, 0]
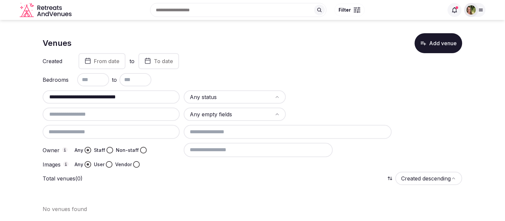
drag, startPoint x: 145, startPoint y: 94, endPoint x: 0, endPoint y: 99, distance: 144.9
click at [0, 99] on section "**********" at bounding box center [252, 120] width 505 height 201
paste input "**"
drag, startPoint x: 138, startPoint y: 96, endPoint x: 81, endPoint y: 96, distance: 57.3
click at [81, 96] on input "**********" at bounding box center [111, 97] width 132 height 8
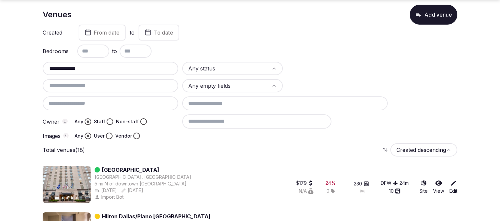
scroll to position [74, 0]
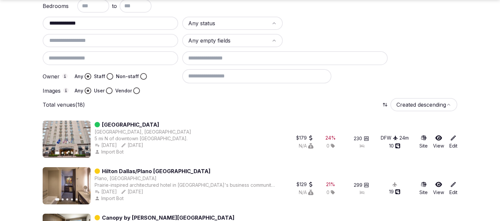
type input "**********"
click at [437, 183] on icon at bounding box center [438, 184] width 7 height 7
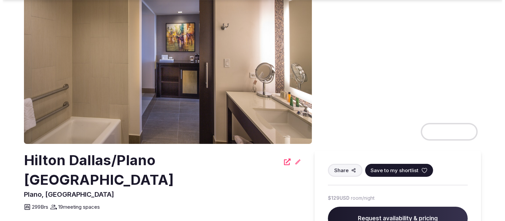
scroll to position [74, 0]
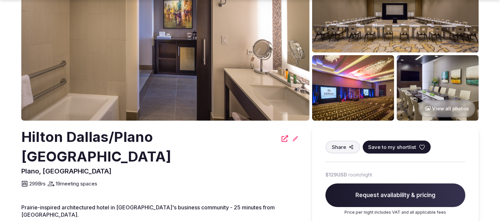
click at [398, 147] on span "Save to my shortlist" at bounding box center [392, 147] width 48 height 7
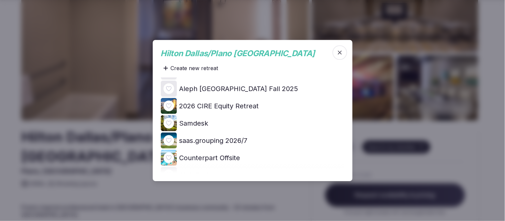
scroll to position [259, 0]
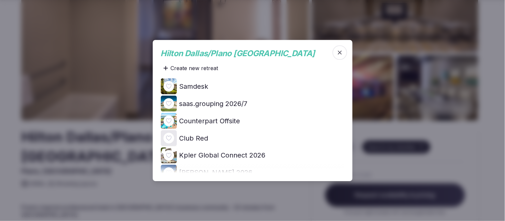
click at [0, 0] on icon at bounding box center [0, 0] width 0 height 0
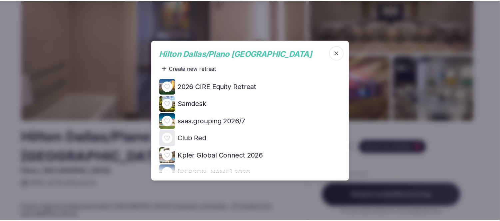
scroll to position [0, 0]
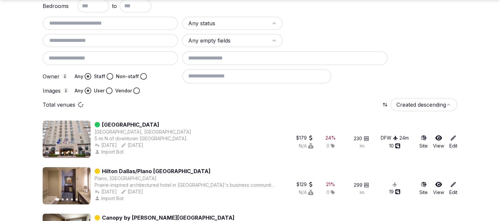
click at [128, 21] on input "text" at bounding box center [110, 23] width 130 height 8
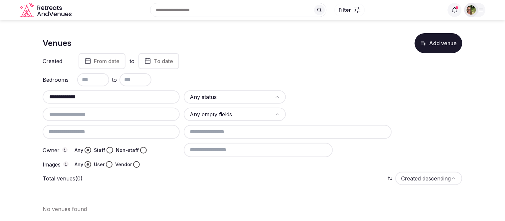
drag, startPoint x: 81, startPoint y: 98, endPoint x: 28, endPoint y: 109, distance: 53.6
click at [28, 109] on section "**********" at bounding box center [252, 120] width 505 height 201
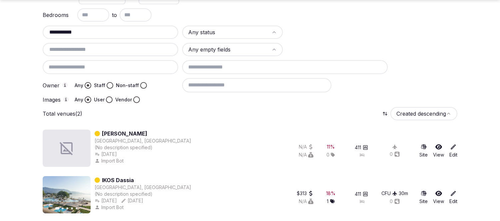
scroll to position [66, 0]
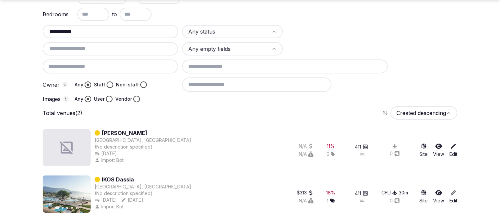
type input "**********"
click at [440, 191] on icon at bounding box center [438, 193] width 7 height 7
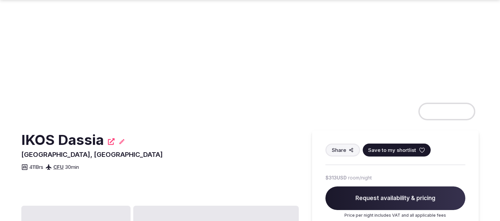
scroll to position [74, 0]
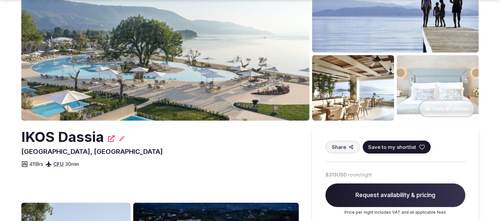
click at [419, 146] on icon at bounding box center [422, 147] width 7 height 7
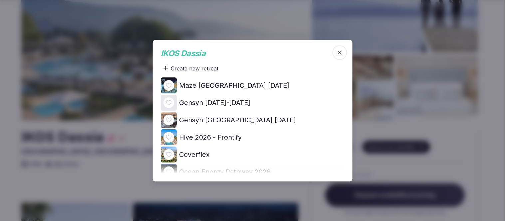
click at [0, 0] on icon at bounding box center [0, 0] width 0 height 0
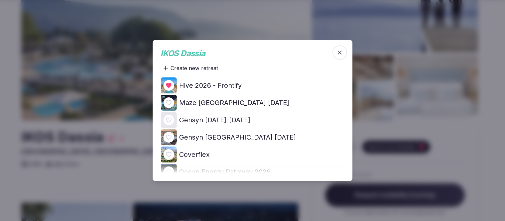
click at [128, 172] on div at bounding box center [252, 110] width 505 height 221
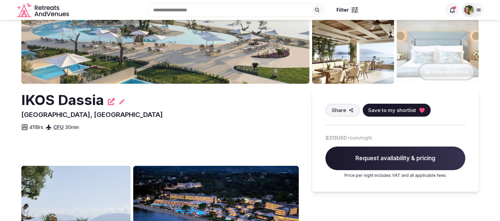
scroll to position [37, 0]
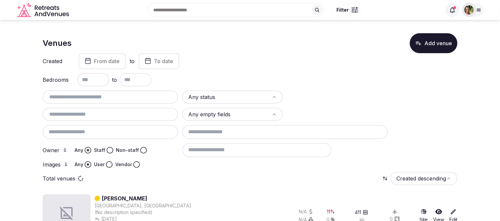
click at [86, 98] on input "text" at bounding box center [110, 97] width 130 height 8
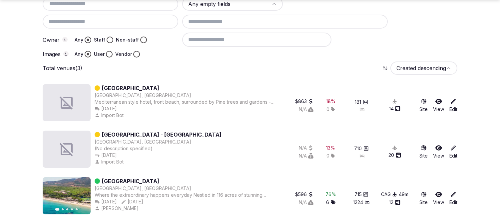
scroll to position [111, 0]
type input "**********"
click at [438, 191] on icon at bounding box center [438, 194] width 7 height 7
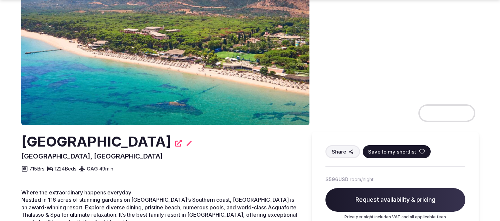
scroll to position [74, 0]
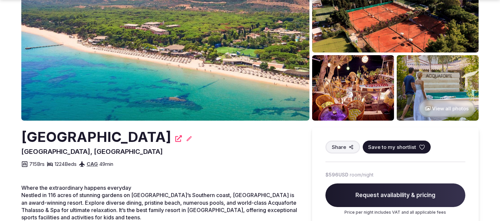
click at [420, 148] on icon at bounding box center [422, 147] width 7 height 7
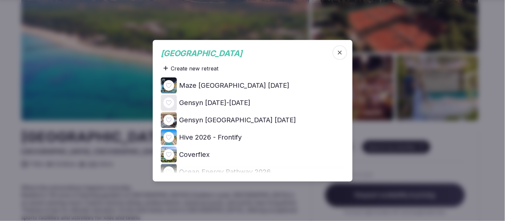
click at [0, 0] on icon at bounding box center [0, 0] width 0 height 0
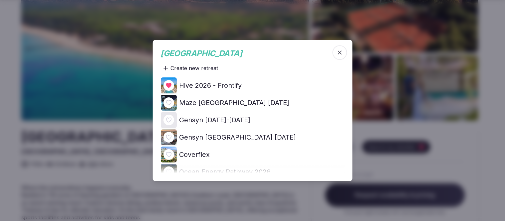
click at [28, 100] on div at bounding box center [252, 110] width 505 height 221
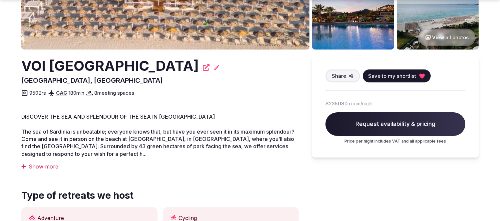
scroll to position [148, 0]
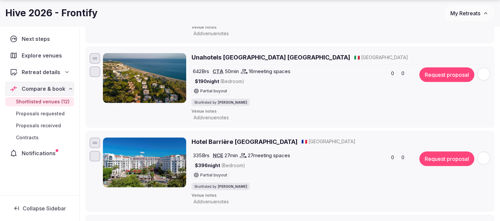
scroll to position [775, 0]
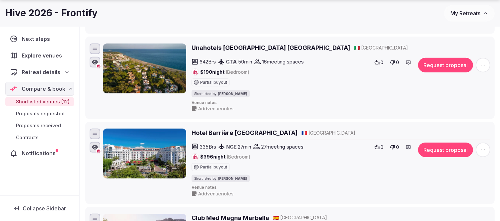
click at [468, 17] on button "My Retreats" at bounding box center [469, 13] width 51 height 17
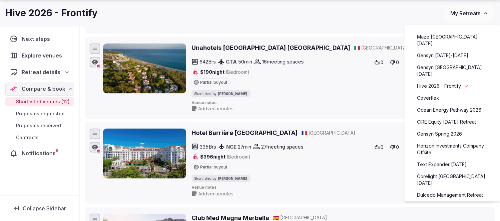
click at [407, 17] on div "Hive 2026 - Frontify" at bounding box center [224, 13] width 439 height 13
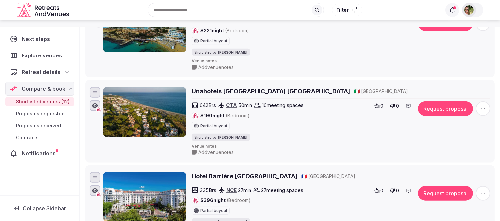
scroll to position [590, 0]
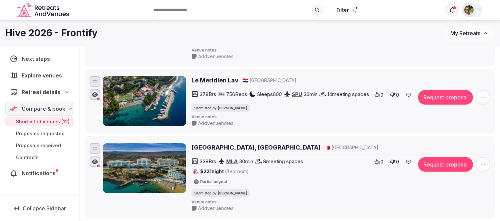
click at [472, 10] on img at bounding box center [468, 9] width 9 height 9
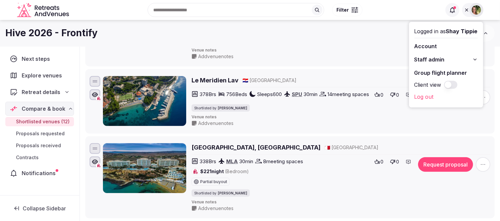
click at [450, 85] on button "Client view" at bounding box center [450, 85] width 13 height 8
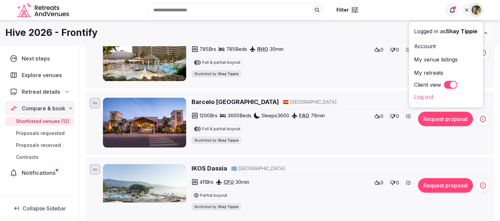
scroll to position [169, 0]
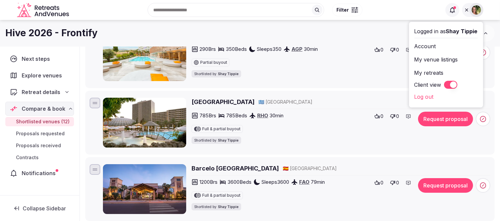
click at [445, 84] on button "Client view" at bounding box center [450, 85] width 13 height 8
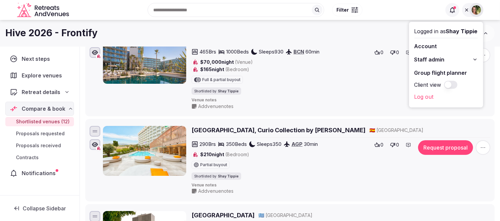
scroll to position [95, 0]
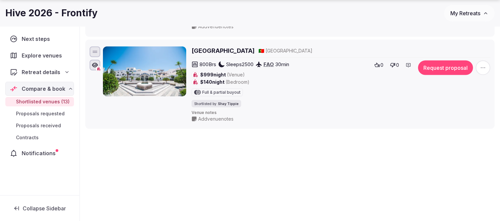
scroll to position [1131, 0]
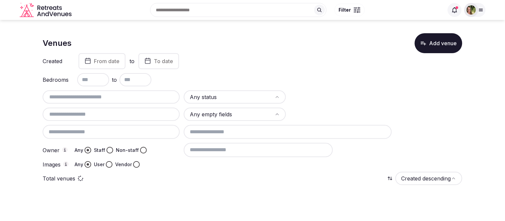
click at [75, 96] on input "text" at bounding box center [111, 97] width 132 height 8
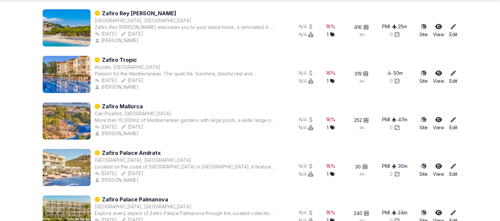
scroll to position [252, 0]
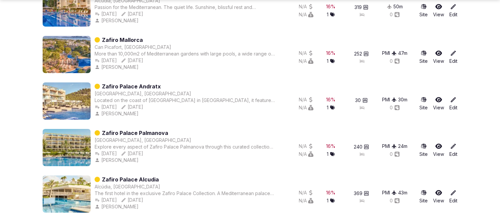
type input "******"
click at [438, 190] on icon at bounding box center [438, 193] width 7 height 7
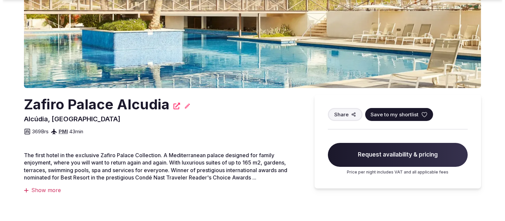
scroll to position [111, 0]
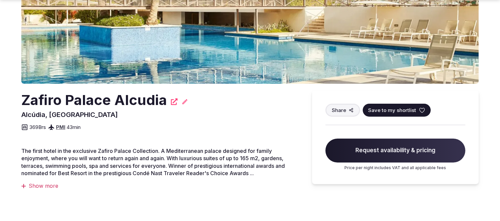
click at [411, 107] on span "Save to my shortlist" at bounding box center [392, 110] width 48 height 7
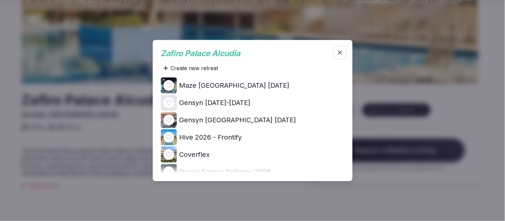
click at [0, 0] on icon at bounding box center [0, 0] width 0 height 0
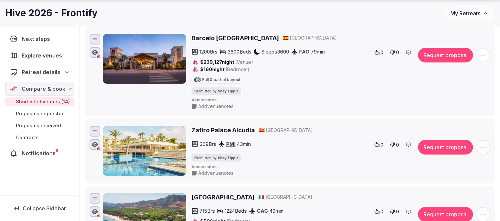
scroll to position [407, 0]
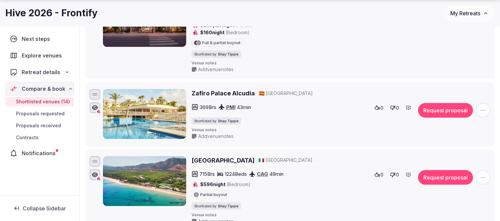
click at [239, 93] on h2 "Zafiro Palace Alcudia" at bounding box center [222, 93] width 63 height 8
click at [246, 96] on h2 "Zafiro Palace Alcudia" at bounding box center [222, 93] width 63 height 8
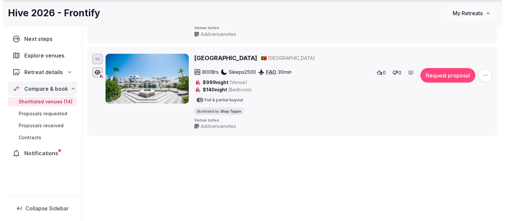
scroll to position [1199, 0]
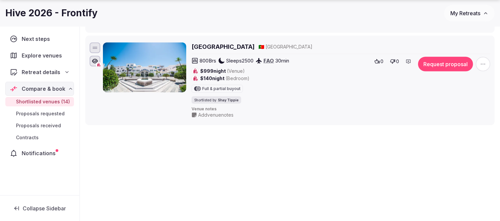
click at [228, 46] on h2 "Pine CLiffs Resort" at bounding box center [222, 47] width 63 height 8
click at [479, 65] on span "button" at bounding box center [483, 64] width 15 height 15
click at [461, 124] on button "Remove Venue" at bounding box center [466, 128] width 56 height 11
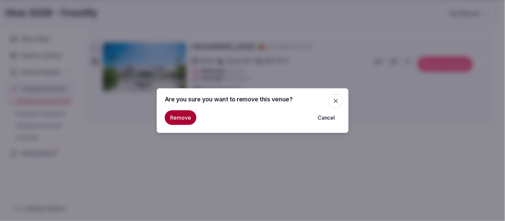
click at [175, 114] on button "Remove" at bounding box center [181, 118] width 32 height 15
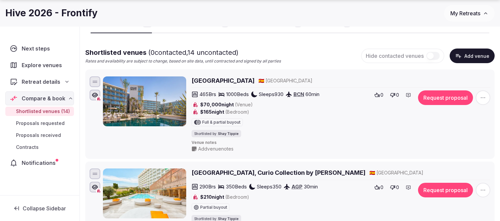
scroll to position [185, 0]
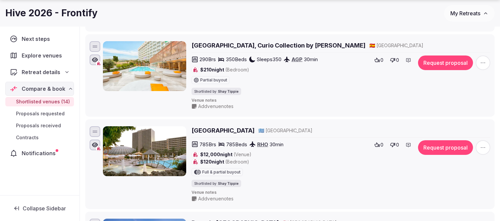
click at [482, 146] on icon "button" at bounding box center [483, 148] width 7 height 7
click at [467, 121] on button "Remove Venue" at bounding box center [466, 126] width 56 height 11
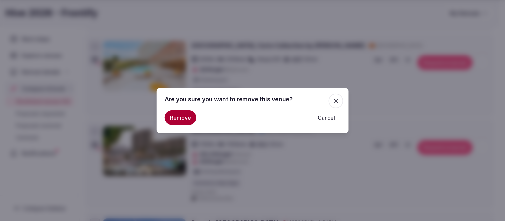
click at [182, 119] on button "Remove" at bounding box center [181, 118] width 32 height 15
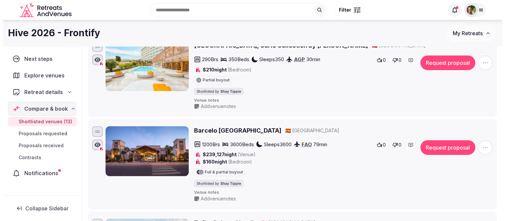
scroll to position [0, 0]
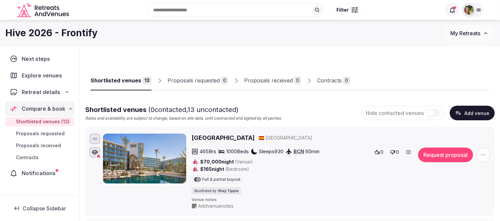
click at [351, 11] on div at bounding box center [354, 12] width 7 height 2
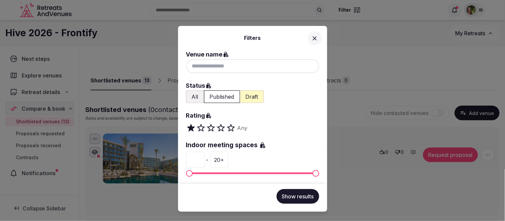
click at [369, 59] on div "Filters Venue name Status All Published Draft Rating Any Indoor meeting spaces …" at bounding box center [252, 110] width 505 height 221
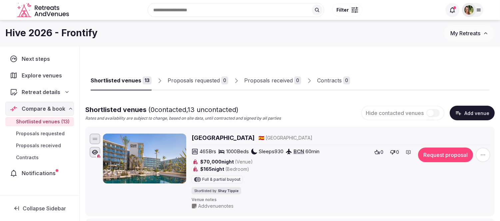
click at [152, 1] on div "Recent searches Los Angeles, CA Lisbon, Portugal Cancún, Quintana Roo, Mexico 5…" at bounding box center [257, 10] width 370 height 29
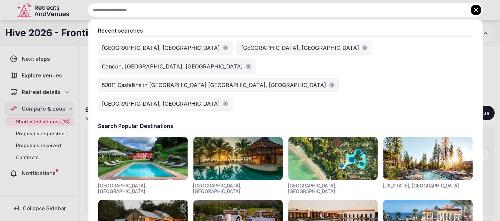
click at [166, 11] on input "text" at bounding box center [286, 10] width 396 height 14
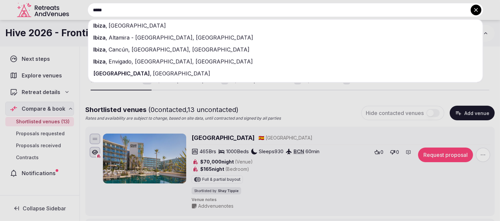
type input "*****"
click at [109, 26] on span "Spain" at bounding box center [137, 25] width 59 height 7
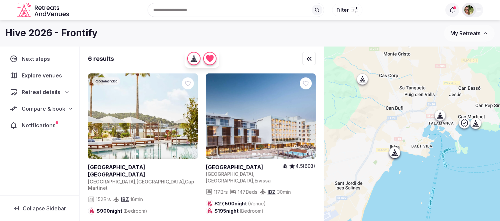
click at [353, 8] on div at bounding box center [354, 8] width 7 height 2
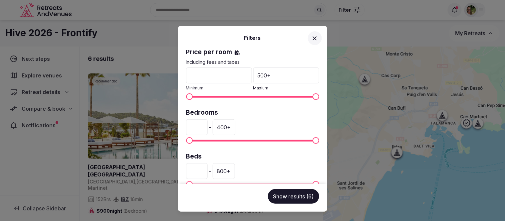
scroll to position [148, 0]
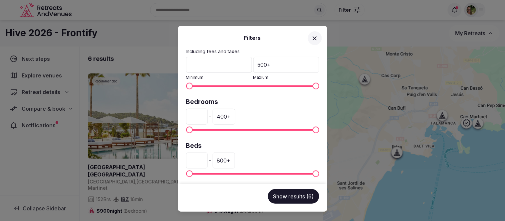
drag, startPoint x: 203, startPoint y: 116, endPoint x: 172, endPoint y: 118, distance: 31.4
click at [172, 118] on div "Filters Venue name Status All Published Draft Rating Any Indoor meeting spaces …" at bounding box center [252, 110] width 505 height 221
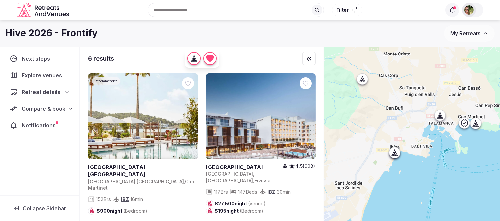
click at [350, 9] on button "Filter" at bounding box center [347, 10] width 30 height 13
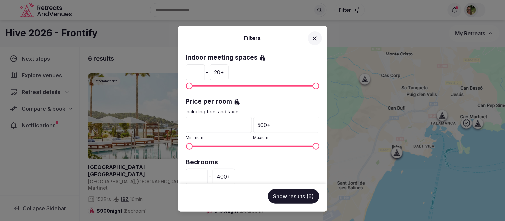
scroll to position [111, 0]
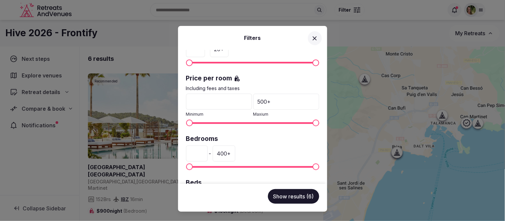
click at [205, 153] on input "*" at bounding box center [197, 154] width 22 height 16
drag, startPoint x: 202, startPoint y: 153, endPoint x: 177, endPoint y: 157, distance: 25.3
click at [178, 157] on div "Venue name Status All Published Draft Rating Any Indoor meeting spaces * - 20 +…" at bounding box center [252, 117] width 149 height 134
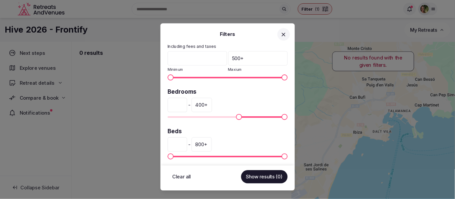
scroll to position [204, 0]
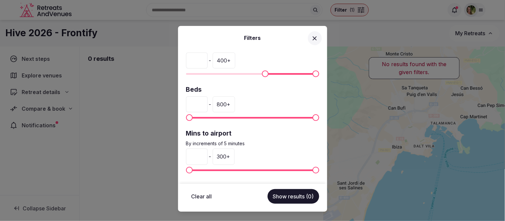
type input "***"
click at [287, 196] on button "Show results (0)" at bounding box center [294, 196] width 52 height 15
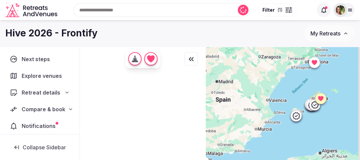
click at [342, 76] on div at bounding box center [283, 115] width 154 height 136
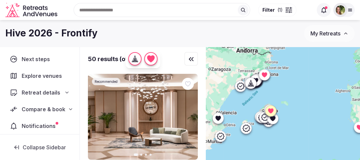
drag, startPoint x: 340, startPoint y: 77, endPoint x: 289, endPoint y: 89, distance: 51.8
click at [289, 89] on div at bounding box center [283, 115] width 154 height 136
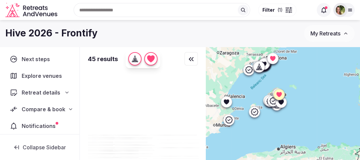
drag, startPoint x: 293, startPoint y: 93, endPoint x: 302, endPoint y: 77, distance: 19.1
click at [302, 77] on div at bounding box center [283, 115] width 154 height 136
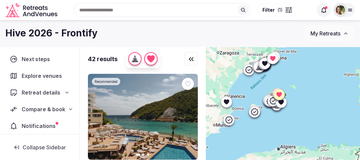
click at [167, 28] on div "Hive 2026 - Frontify" at bounding box center [154, 33] width 299 height 13
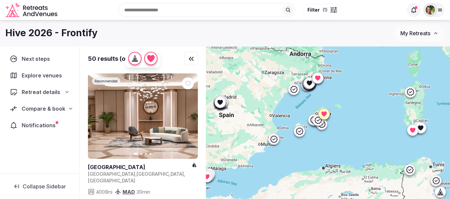
click at [334, 12] on div at bounding box center [334, 12] width 1 height 2
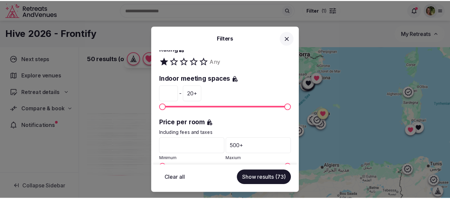
scroll to position [167, 0]
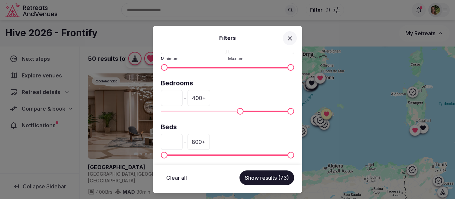
click at [210, 99] on div "400 +" at bounding box center [198, 98] width 23 height 16
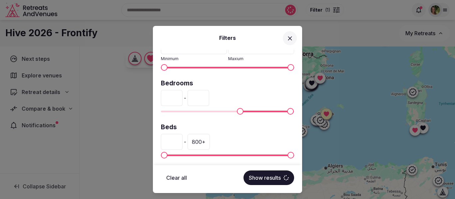
drag, startPoint x: 215, startPoint y: 98, endPoint x: 202, endPoint y: 99, distance: 12.4
click at [202, 99] on input "***" at bounding box center [198, 98] width 22 height 16
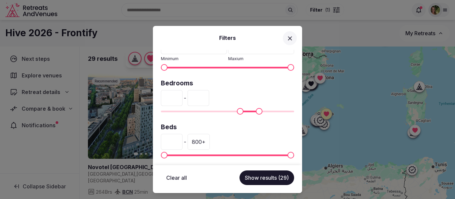
type input "***"
click at [257, 179] on button "Show results (29)" at bounding box center [266, 178] width 55 height 15
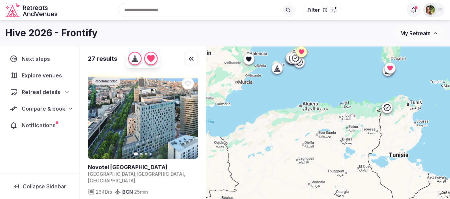
drag, startPoint x: 371, startPoint y: 140, endPoint x: 348, endPoint y: 76, distance: 68.0
click at [348, 76] on div at bounding box center [328, 135] width 244 height 176
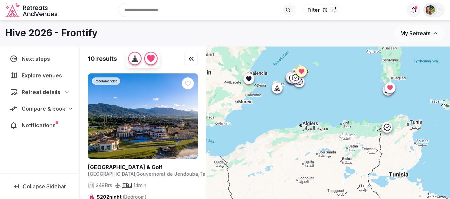
drag, startPoint x: 314, startPoint y: 122, endPoint x: 314, endPoint y: 143, distance: 20.3
click at [314, 143] on div at bounding box center [328, 135] width 244 height 176
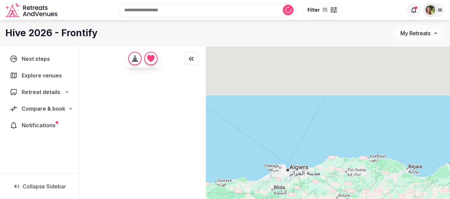
drag, startPoint x: 305, startPoint y: 83, endPoint x: 324, endPoint y: 182, distance: 101.6
click at [324, 182] on div at bounding box center [328, 135] width 244 height 176
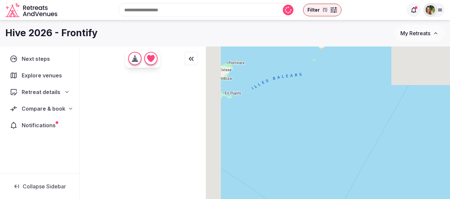
drag, startPoint x: 302, startPoint y: 99, endPoint x: 336, endPoint y: 163, distance: 72.7
click at [336, 167] on div at bounding box center [328, 135] width 244 height 176
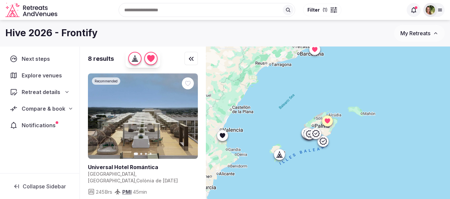
drag, startPoint x: 326, startPoint y: 115, endPoint x: 326, endPoint y: 165, distance: 50.6
click at [326, 165] on div at bounding box center [328, 135] width 244 height 176
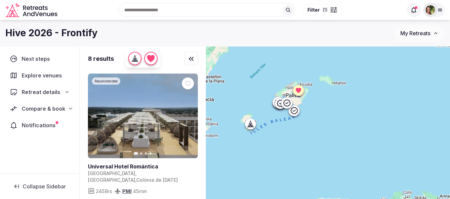
drag, startPoint x: 356, startPoint y: 142, endPoint x: 326, endPoint y: 109, distance: 44.5
click at [326, 109] on div at bounding box center [328, 135] width 244 height 176
click at [183, 114] on button "Next slide" at bounding box center [188, 116] width 11 height 11
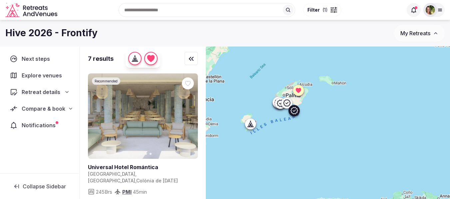
click at [186, 114] on icon "button" at bounding box center [188, 116] width 5 height 5
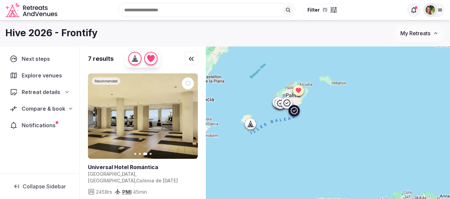
click at [186, 114] on icon "button" at bounding box center [188, 116] width 5 height 5
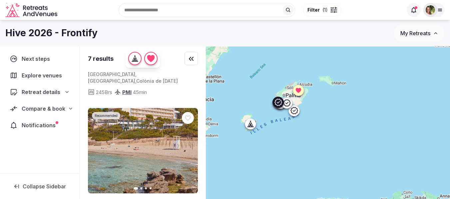
scroll to position [133, 0]
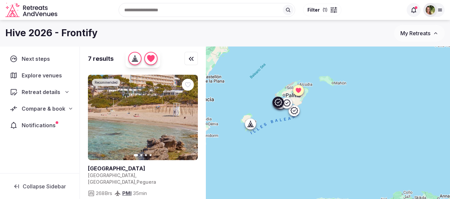
click at [188, 115] on icon "button" at bounding box center [188, 117] width 5 height 5
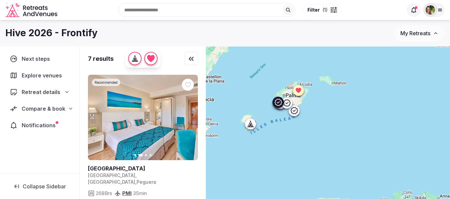
click at [188, 115] on icon "button" at bounding box center [188, 117] width 5 height 5
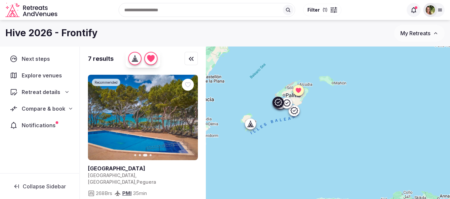
click at [188, 115] on icon "button" at bounding box center [188, 117] width 5 height 5
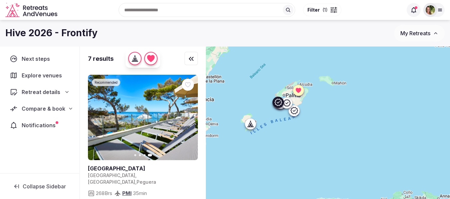
click at [151, 94] on link at bounding box center [143, 118] width 110 height 86
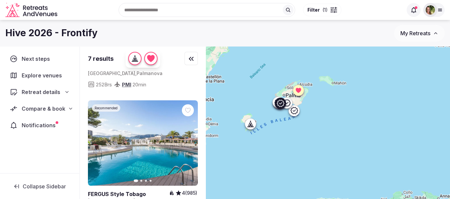
scroll to position [400, 0]
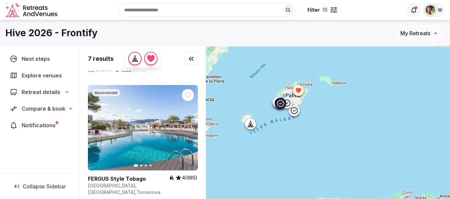
click at [142, 105] on link at bounding box center [143, 128] width 110 height 86
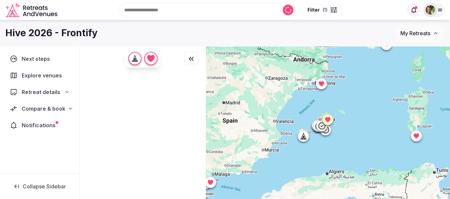
scroll to position [0, 0]
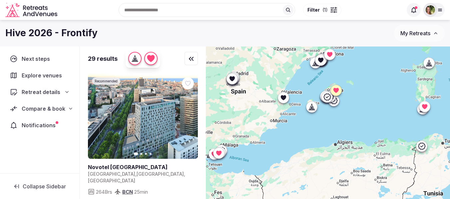
drag, startPoint x: 359, startPoint y: 155, endPoint x: 367, endPoint y: 124, distance: 32.5
click at [367, 124] on div at bounding box center [328, 135] width 244 height 176
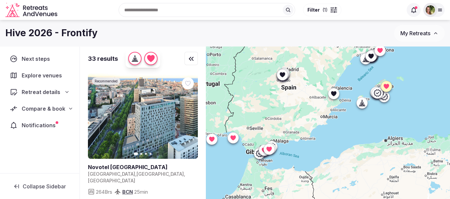
drag, startPoint x: 333, startPoint y: 143, endPoint x: 365, endPoint y: 141, distance: 32.0
click at [365, 141] on div at bounding box center [328, 135] width 244 height 176
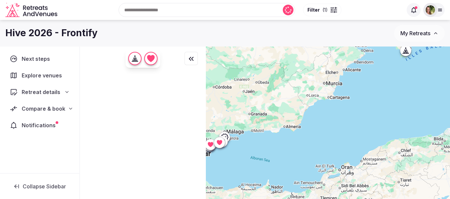
drag, startPoint x: 315, startPoint y: 154, endPoint x: 410, endPoint y: 104, distance: 107.4
click at [410, 104] on div at bounding box center [328, 135] width 244 height 176
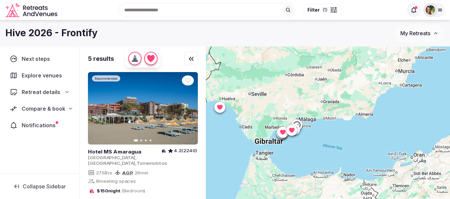
drag, startPoint x: 356, startPoint y: 130, endPoint x: 378, endPoint y: 124, distance: 22.6
click at [378, 124] on div at bounding box center [328, 135] width 244 height 176
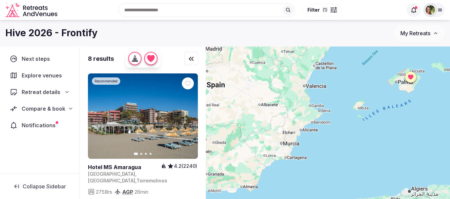
drag, startPoint x: 391, startPoint y: 116, endPoint x: 275, endPoint y: 189, distance: 136.9
click at [275, 189] on div at bounding box center [328, 135] width 244 height 176
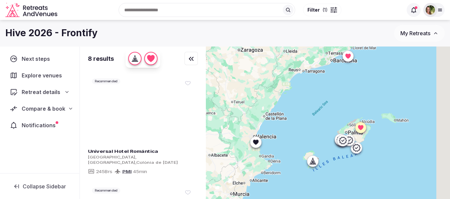
drag, startPoint x: 337, startPoint y: 139, endPoint x: 288, endPoint y: 190, distance: 70.9
click at [288, 190] on div at bounding box center [328, 135] width 244 height 176
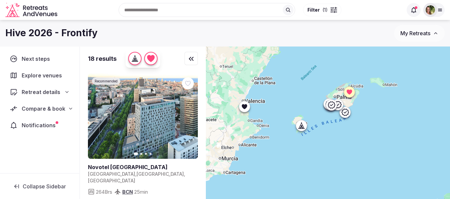
drag, startPoint x: 368, startPoint y: 165, endPoint x: 358, endPoint y: 128, distance: 38.7
click at [358, 128] on div at bounding box center [328, 135] width 244 height 176
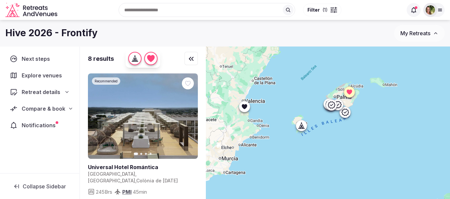
click at [304, 127] on icon at bounding box center [301, 125] width 7 height 7
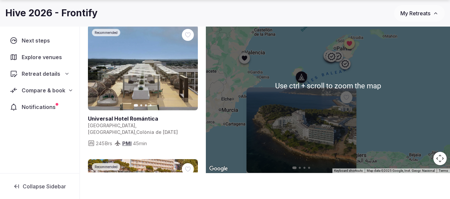
scroll to position [49, 0]
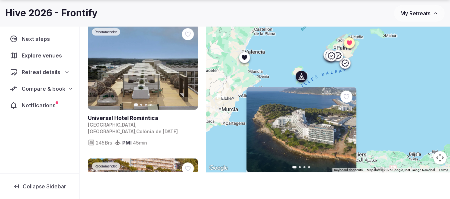
click at [407, 78] on div "Previous slide Next slide Sol Beach House Ibiza 4.4 (961) Spain , Illes Balears…" at bounding box center [328, 85] width 244 height 176
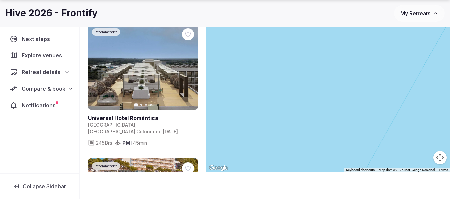
scroll to position [41, 0]
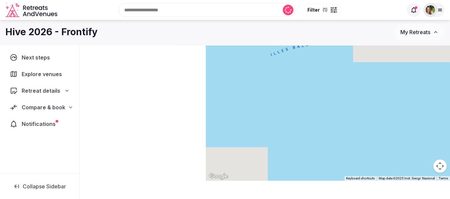
drag, startPoint x: 280, startPoint y: 54, endPoint x: 384, endPoint y: 140, distance: 134.9
click at [384, 140] on div at bounding box center [328, 94] width 244 height 176
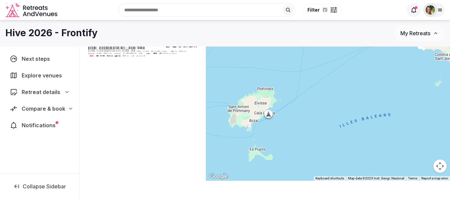
drag, startPoint x: 312, startPoint y: 81, endPoint x: 364, endPoint y: 141, distance: 79.6
click at [364, 141] on div at bounding box center [328, 94] width 244 height 176
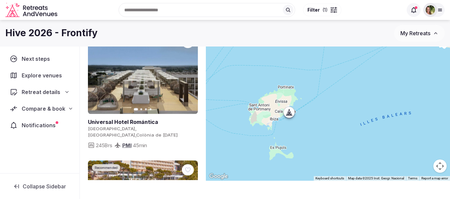
drag, startPoint x: 310, startPoint y: 100, endPoint x: 332, endPoint y: 99, distance: 22.0
click at [332, 99] on div at bounding box center [328, 94] width 244 height 176
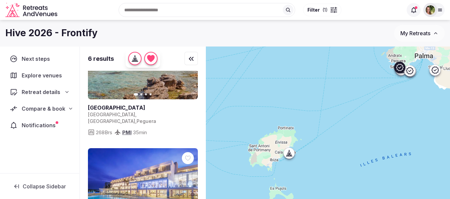
scroll to position [67, 0]
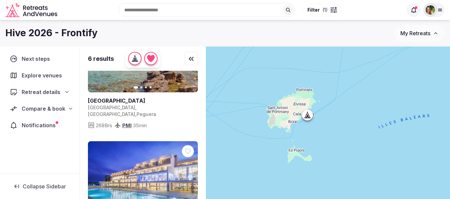
drag, startPoint x: 375, startPoint y: 127, endPoint x: 394, endPoint y: 88, distance: 43.3
click at [394, 88] on div at bounding box center [328, 135] width 244 height 176
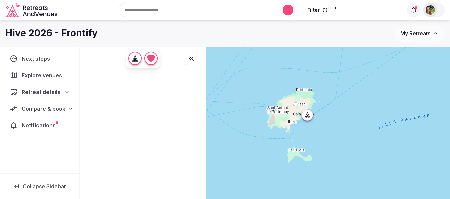
scroll to position [0, 0]
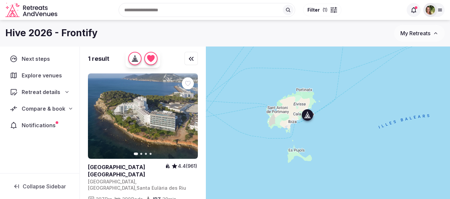
click at [137, 118] on link at bounding box center [143, 117] width 110 height 86
click at [318, 171] on div at bounding box center [328, 135] width 244 height 176
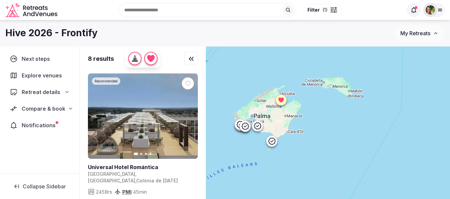
drag, startPoint x: 418, startPoint y: 133, endPoint x: 276, endPoint y: 168, distance: 145.9
click at [276, 168] on div at bounding box center [328, 135] width 244 height 176
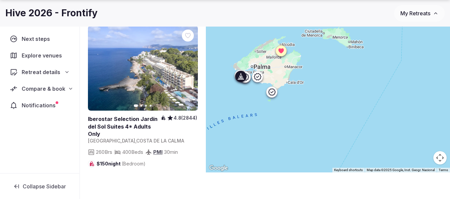
scroll to position [668, 0]
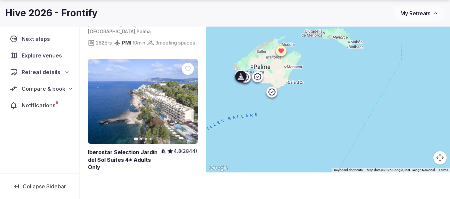
click at [156, 77] on link at bounding box center [143, 102] width 110 height 86
click at [405, 19] on button "My Retreats" at bounding box center [419, 13] width 51 height 17
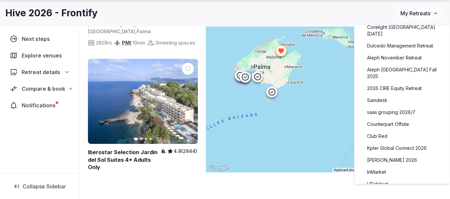
scroll to position [100, 0]
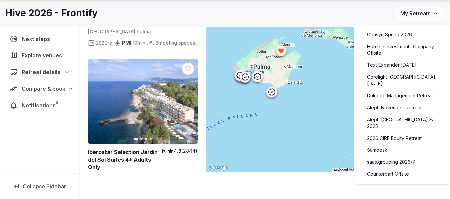
click at [394, 103] on link "Aleph November Retreat" at bounding box center [402, 108] width 82 height 11
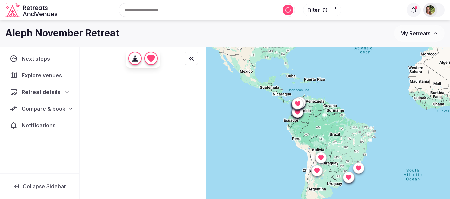
click at [45, 111] on span "Compare & book" at bounding box center [44, 109] width 44 height 8
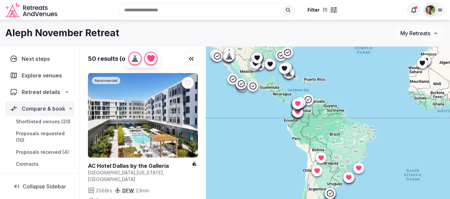
click at [30, 156] on span "Proposals received (4)" at bounding box center [42, 152] width 53 height 7
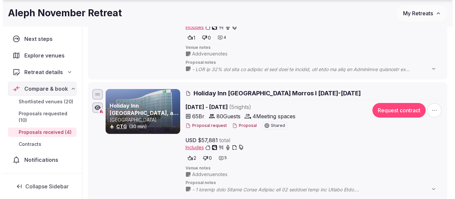
scroll to position [300, 0]
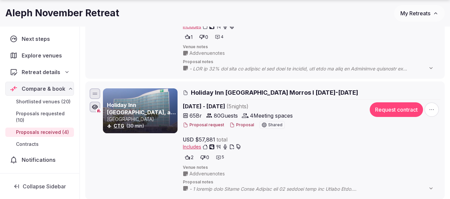
click at [238, 125] on button "Proposal" at bounding box center [241, 126] width 25 height 6
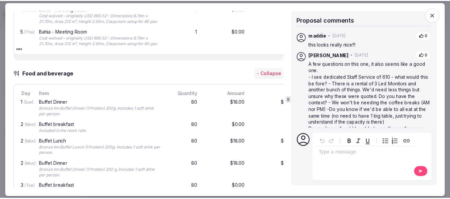
scroll to position [633, 0]
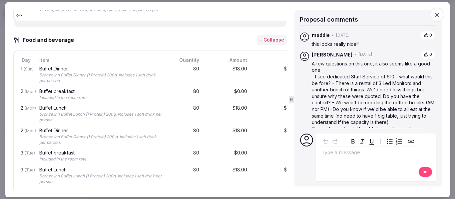
click at [438, 13] on icon "button" at bounding box center [437, 14] width 7 height 7
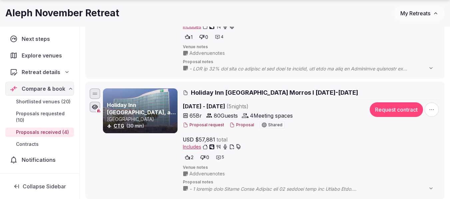
click at [406, 10] on button "My Retreats" at bounding box center [419, 13] width 51 height 17
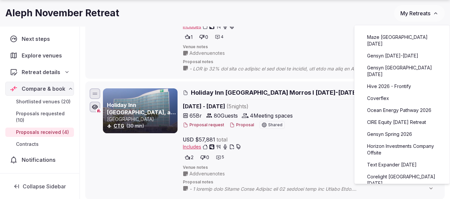
click at [392, 81] on link "Hive 2026 - Frontify" at bounding box center [402, 86] width 82 height 11
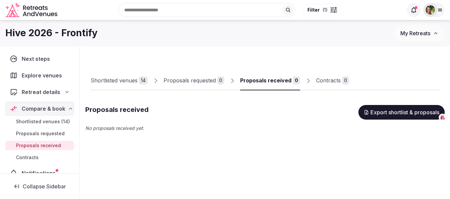
click at [111, 82] on div "Shortlisted venues" at bounding box center [114, 81] width 47 height 8
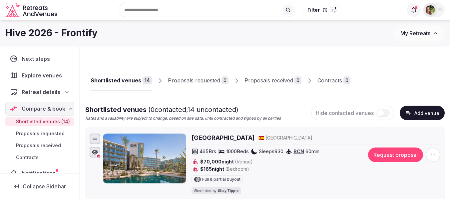
click at [180, 14] on input "text" at bounding box center [207, 10] width 177 height 14
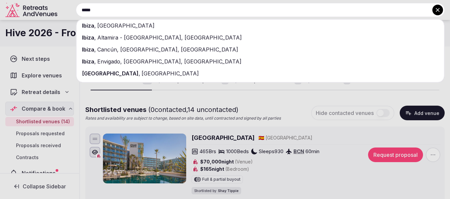
type input "*****"
click at [109, 26] on span "Spain" at bounding box center [125, 25] width 59 height 7
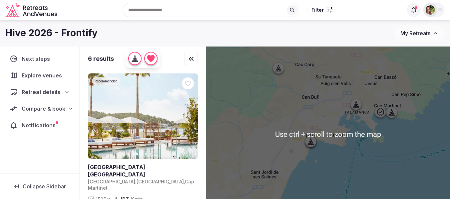
click at [408, 146] on div at bounding box center [328, 135] width 244 height 176
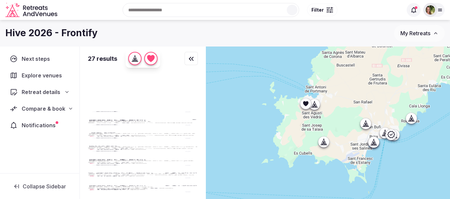
drag, startPoint x: 414, startPoint y: 150, endPoint x: 382, endPoint y: 131, distance: 36.9
click at [383, 132] on div at bounding box center [328, 135] width 244 height 176
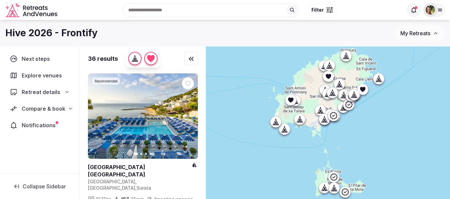
drag, startPoint x: 404, startPoint y: 122, endPoint x: 389, endPoint y: 130, distance: 17.4
click at [389, 130] on div at bounding box center [328, 135] width 244 height 176
click at [331, 8] on div at bounding box center [331, 8] width 1 height 2
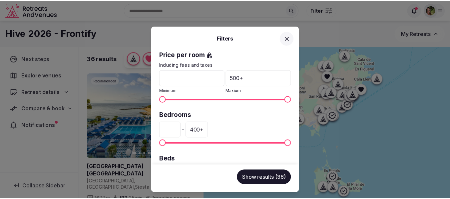
scroll to position [124, 0]
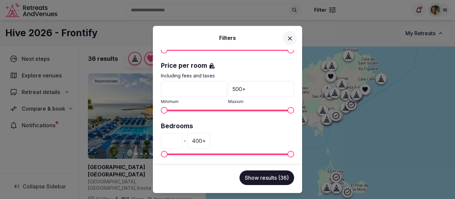
click at [175, 139] on input "*" at bounding box center [172, 141] width 22 height 16
drag, startPoint x: 175, startPoint y: 140, endPoint x: 158, endPoint y: 142, distance: 17.8
click at [158, 142] on div "Venue name Status All Published Draft Rating Any Indoor meeting spaces * - 20 +…" at bounding box center [227, 108] width 149 height 116
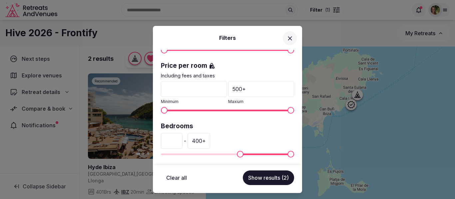
type input "***"
click at [289, 38] on icon at bounding box center [289, 38] width 7 height 7
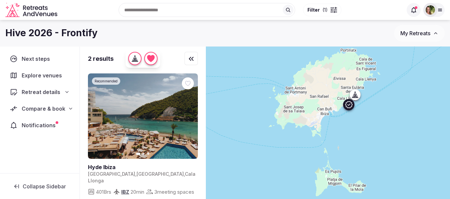
click at [0, 0] on icon at bounding box center [0, 0] width 0 height 0
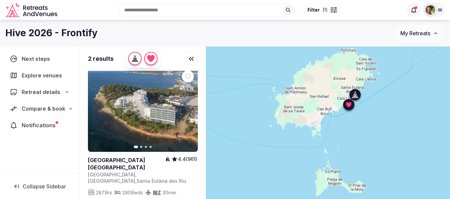
scroll to position [116, 0]
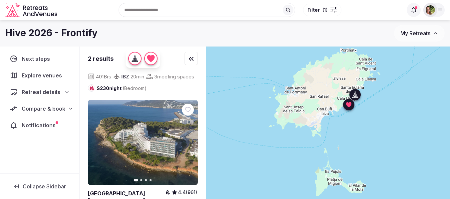
click at [0, 0] on icon at bounding box center [0, 0] width 0 height 0
click at [189, 9] on input "text" at bounding box center [207, 10] width 177 height 14
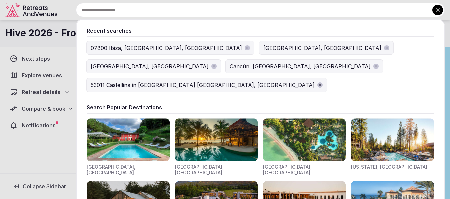
type input "*"
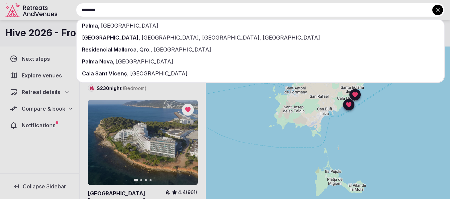
type input "********"
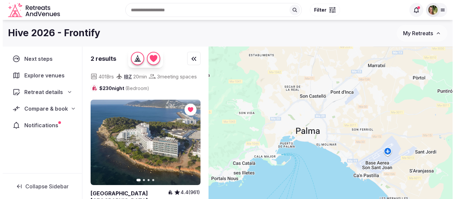
scroll to position [0, 0]
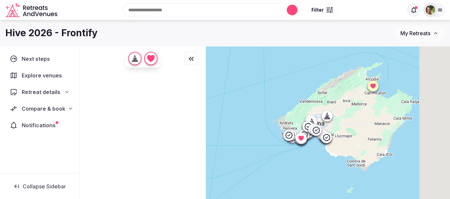
drag, startPoint x: 383, startPoint y: 111, endPoint x: 342, endPoint y: 122, distance: 42.6
click at [343, 123] on div at bounding box center [328, 135] width 244 height 176
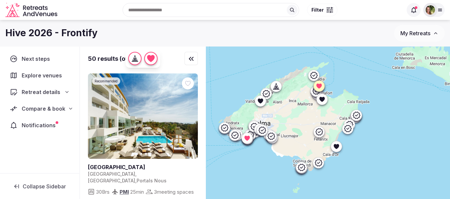
click at [330, 10] on div at bounding box center [329, 10] width 7 height 2
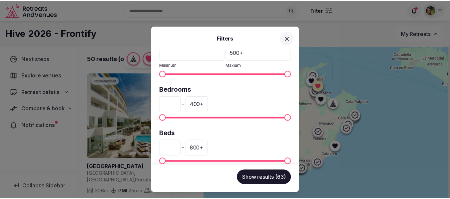
scroll to position [157, 0]
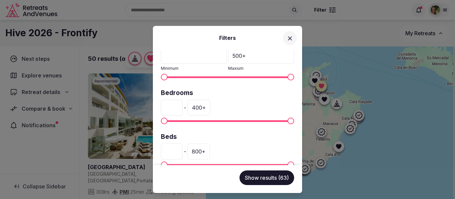
drag, startPoint x: 175, startPoint y: 107, endPoint x: 156, endPoint y: 108, distance: 18.7
click at [156, 108] on div "Venue name Status All Published Draft Rating Any Indoor meeting spaces * - 20 +…" at bounding box center [227, 108] width 149 height 116
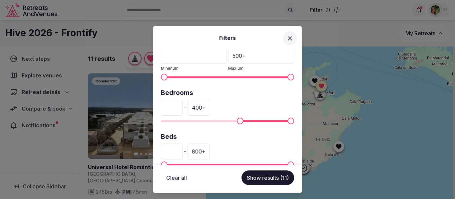
type input "***"
click at [265, 178] on button "Show results (11)" at bounding box center [267, 178] width 53 height 15
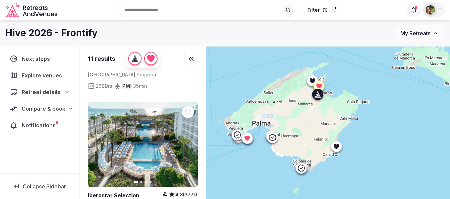
scroll to position [233, 0]
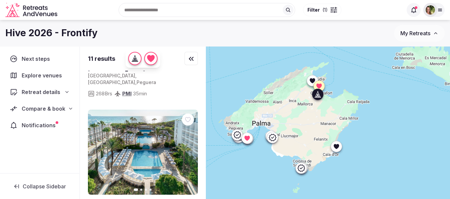
click at [0, 0] on icon at bounding box center [0, 0] width 0 height 0
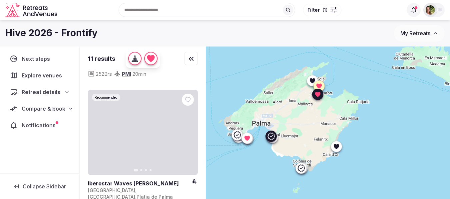
scroll to position [500, 0]
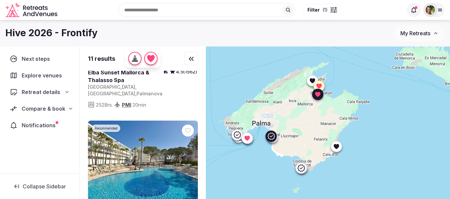
click at [0, 0] on icon at bounding box center [0, 0] width 0 height 0
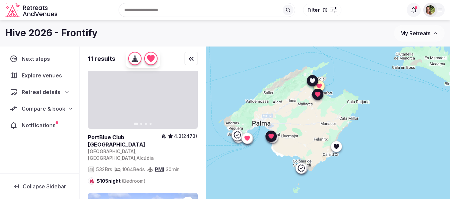
scroll to position [1132, 0]
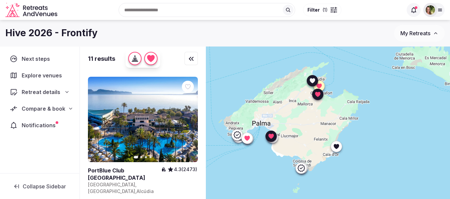
click at [189, 105] on link at bounding box center [143, 120] width 110 height 86
click at [0, 0] on icon at bounding box center [0, 0] width 0 height 0
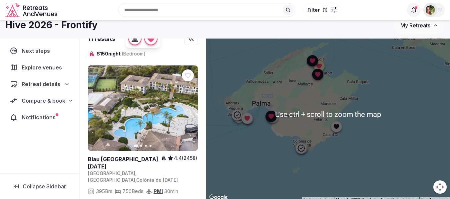
scroll to position [0, 0]
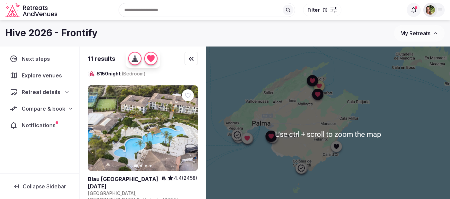
click at [163, 12] on input "text" at bounding box center [207, 10] width 177 height 14
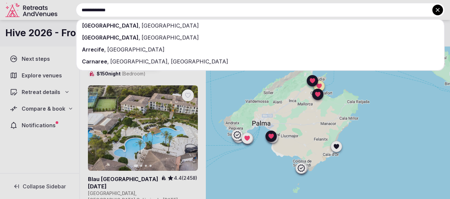
type input "**********"
click at [128, 22] on div "Canary Islands , Spain" at bounding box center [260, 26] width 367 height 12
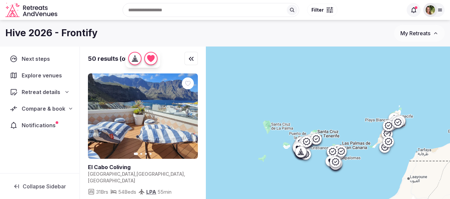
click at [327, 8] on div at bounding box center [329, 8] width 7 height 2
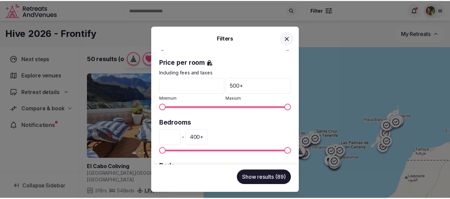
scroll to position [133, 0]
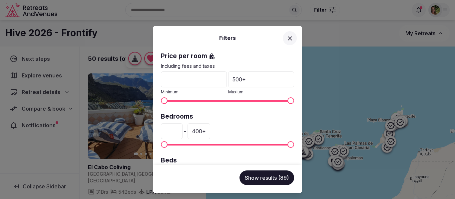
click at [159, 133] on div "Venue name Status All Published Draft Rating Any Indoor meeting spaces * - 20 +…" at bounding box center [227, 108] width 149 height 116
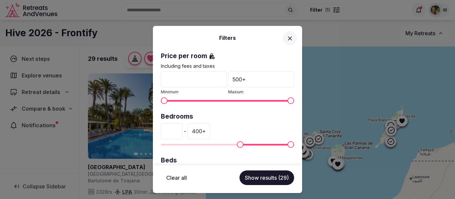
type input "***"
click at [268, 179] on button "Show results (29)" at bounding box center [266, 178] width 55 height 15
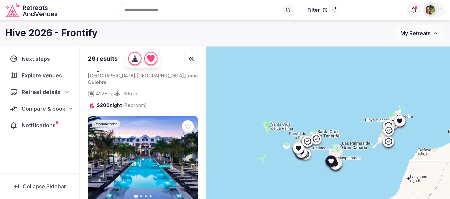
scroll to position [400, 0]
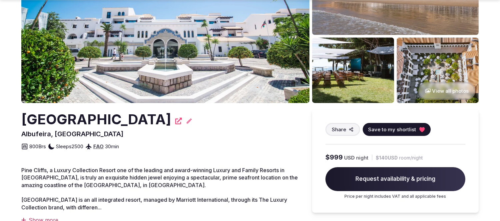
scroll to position [111, 0]
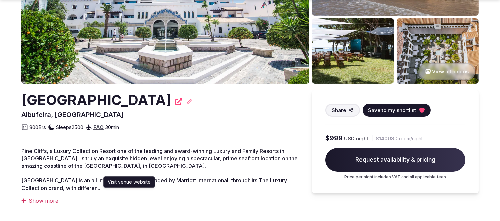
click at [148, 98] on div "[GEOGRAPHIC_DATA] Visit venue website Visit venue website" at bounding box center [159, 101] width 277 height 20
click at [175, 102] on icon at bounding box center [178, 102] width 7 height 7
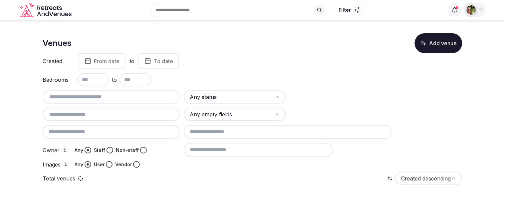
click at [82, 95] on input "text" at bounding box center [111, 97] width 132 height 8
paste input "**********"
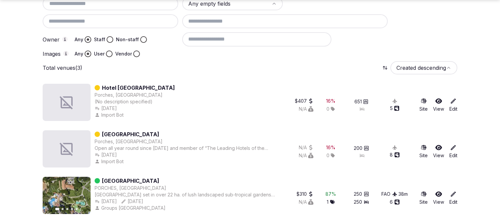
scroll to position [112, 0]
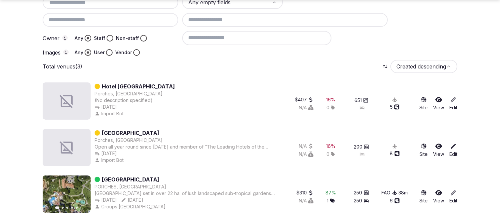
type input "**********"
click at [439, 190] on icon at bounding box center [438, 192] width 7 height 5
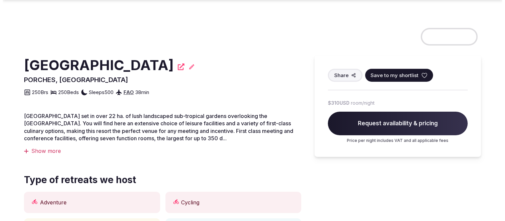
scroll to position [148, 0]
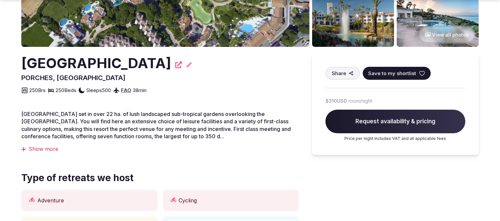
click at [420, 72] on icon at bounding box center [422, 73] width 7 height 7
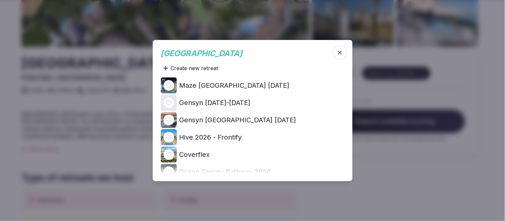
click at [0, 0] on icon at bounding box center [0, 0] width 0 height 0
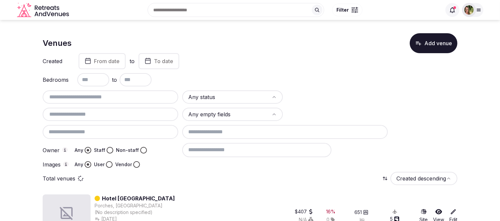
click at [88, 91] on div at bounding box center [111, 97] width 136 height 13
click at [90, 96] on input "text" at bounding box center [110, 97] width 130 height 8
paste input "**********"
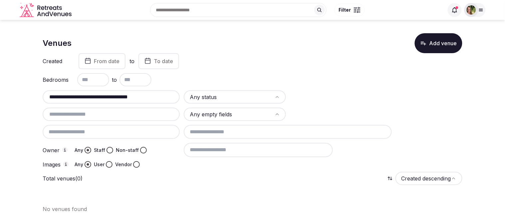
drag, startPoint x: 156, startPoint y: 95, endPoint x: 105, endPoint y: 99, distance: 50.4
click at [105, 99] on input "**********" at bounding box center [111, 97] width 132 height 8
click at [107, 97] on input "**********" at bounding box center [111, 97] width 132 height 8
click at [109, 97] on input "**********" at bounding box center [111, 97] width 132 height 8
click at [155, 94] on input "**********" at bounding box center [111, 97] width 132 height 8
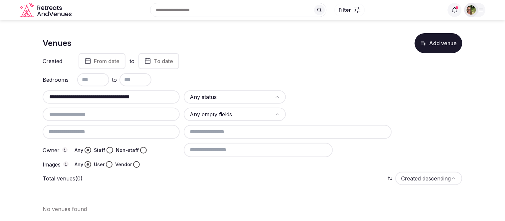
drag, startPoint x: 165, startPoint y: 94, endPoint x: 41, endPoint y: 99, distance: 123.7
click at [38, 99] on section "**********" at bounding box center [252, 120] width 505 height 201
paste input "text"
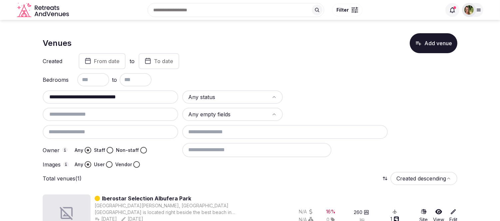
drag, startPoint x: 143, startPoint y: 96, endPoint x: 39, endPoint y: 97, distance: 104.2
click at [39, 97] on section "**********" at bounding box center [250, 131] width 500 height 223
paste input "text"
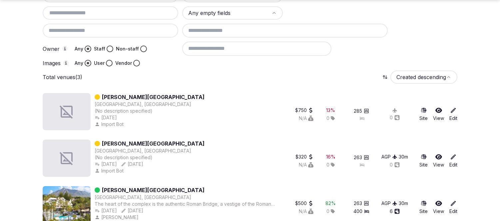
scroll to position [111, 0]
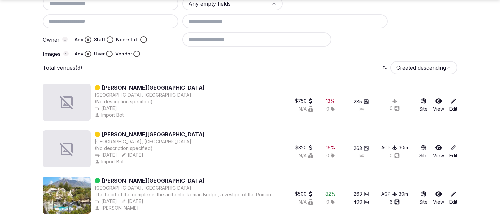
type input "**********"
click at [141, 177] on link "[PERSON_NAME][GEOGRAPHIC_DATA]" at bounding box center [153, 181] width 103 height 8
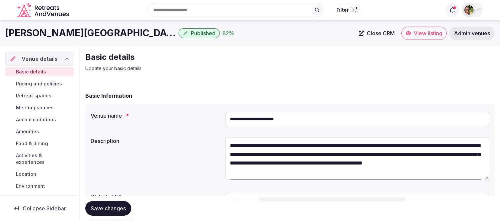
click at [420, 36] on span "View listing" at bounding box center [428, 33] width 29 height 7
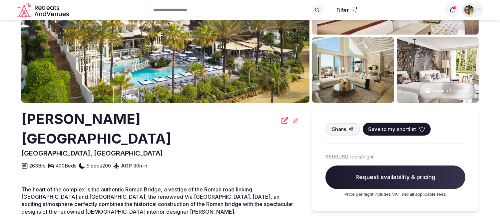
scroll to position [74, 0]
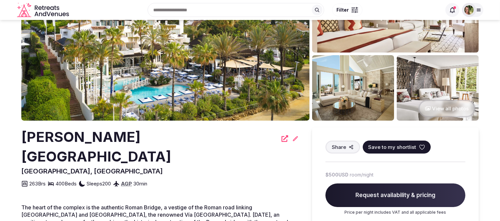
click at [284, 54] on img at bounding box center [165, 40] width 288 height 162
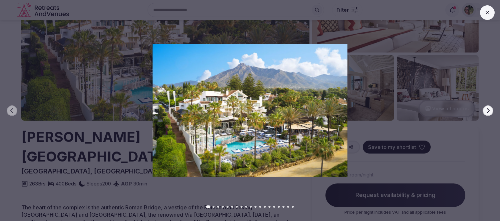
click at [488, 112] on icon "button" at bounding box center [488, 110] width 3 height 5
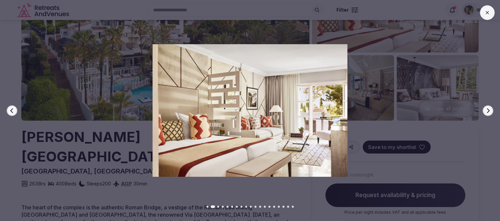
click at [488, 112] on icon "button" at bounding box center [488, 110] width 3 height 5
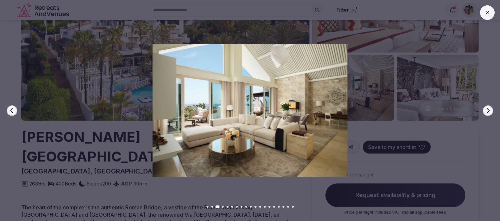
click at [488, 112] on icon "button" at bounding box center [488, 110] width 3 height 5
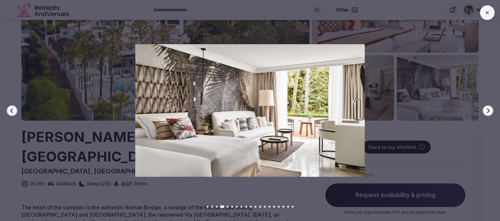
click at [488, 112] on icon "button" at bounding box center [488, 110] width 3 height 5
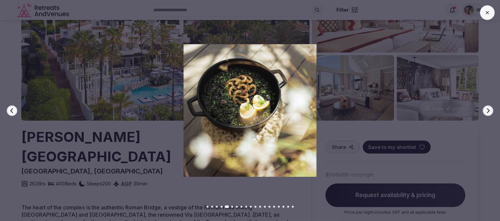
click at [488, 112] on icon "button" at bounding box center [488, 110] width 3 height 5
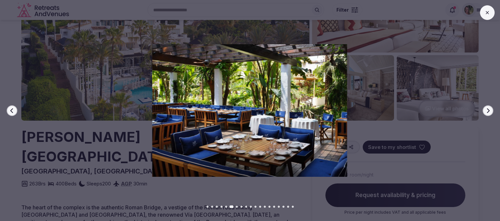
click at [488, 112] on icon "button" at bounding box center [488, 110] width 3 height 5
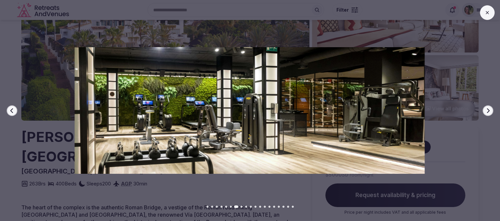
click at [488, 112] on icon "button" at bounding box center [488, 110] width 3 height 5
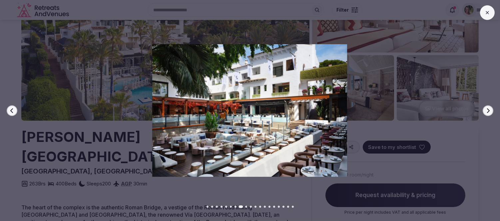
click at [488, 112] on icon "button" at bounding box center [488, 110] width 3 height 5
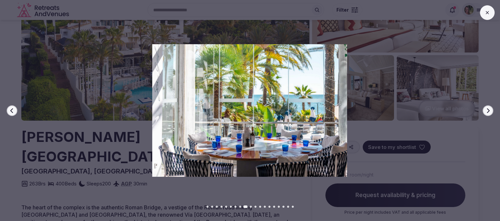
click at [488, 112] on icon "button" at bounding box center [488, 110] width 3 height 5
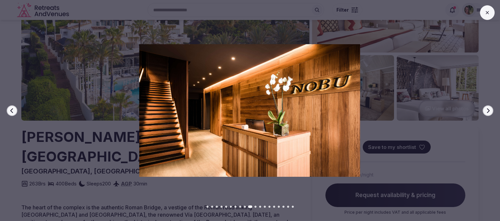
click at [488, 112] on icon "button" at bounding box center [488, 110] width 3 height 5
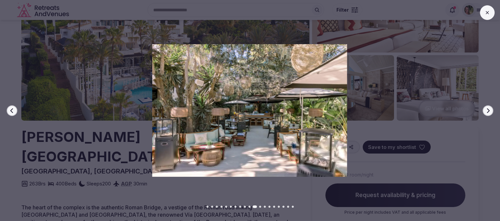
click at [488, 112] on icon "button" at bounding box center [488, 110] width 3 height 5
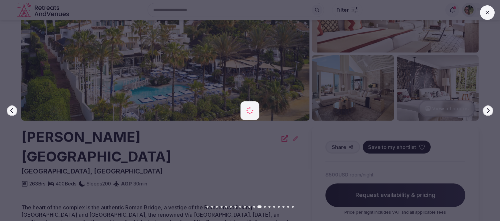
click at [488, 112] on icon "button" at bounding box center [488, 110] width 3 height 5
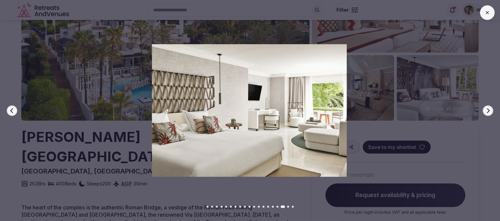
click at [488, 112] on icon "button" at bounding box center [488, 110] width 3 height 5
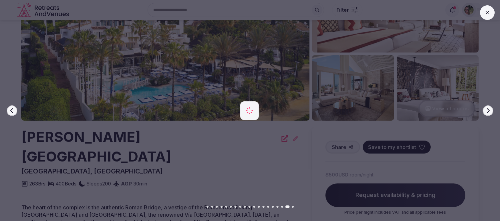
click at [488, 112] on icon "button" at bounding box center [488, 110] width 3 height 5
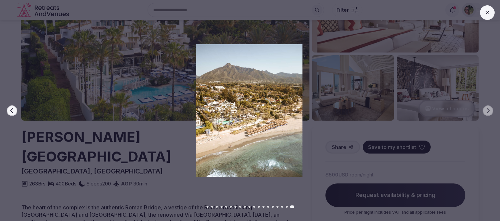
click at [490, 17] on button at bounding box center [487, 12] width 15 height 15
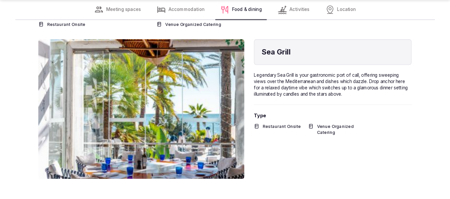
scroll to position [2960, 0]
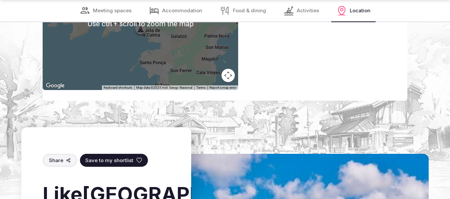
scroll to position [1565, 0]
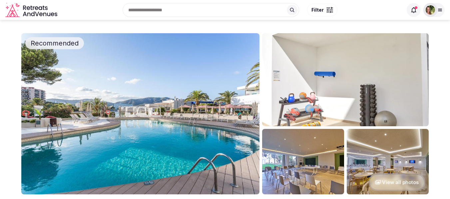
click at [219, 109] on img at bounding box center [140, 114] width 238 height 162
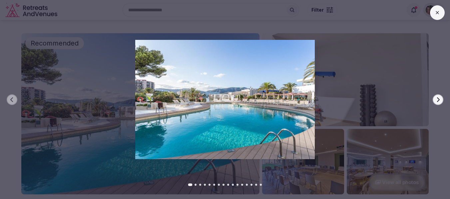
click at [440, 97] on icon "button" at bounding box center [437, 99] width 5 height 5
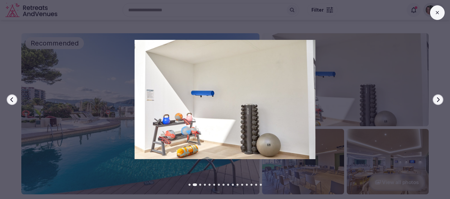
click at [439, 97] on icon "button" at bounding box center [437, 99] width 5 height 5
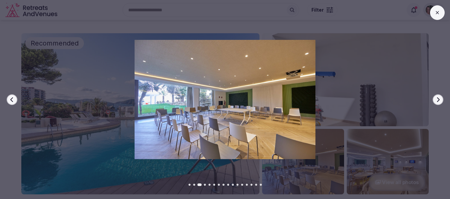
click at [439, 97] on icon "button" at bounding box center [437, 99] width 5 height 5
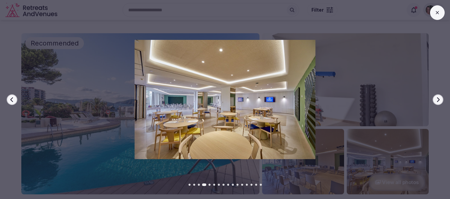
click at [439, 97] on icon "button" at bounding box center [437, 99] width 5 height 5
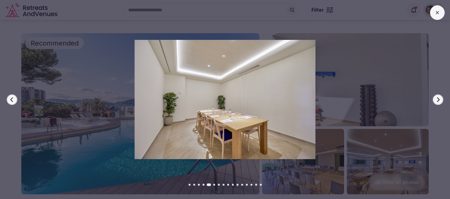
click at [439, 97] on icon "button" at bounding box center [437, 99] width 5 height 5
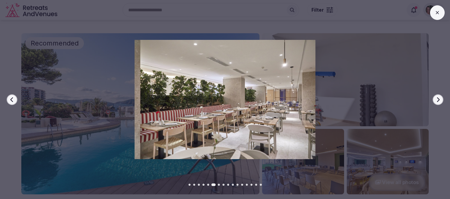
click at [439, 97] on icon "button" at bounding box center [437, 99] width 5 height 5
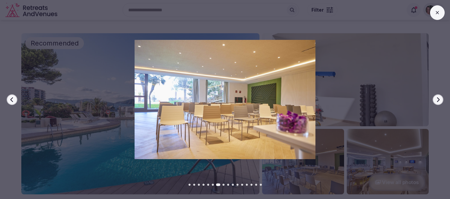
click at [439, 97] on icon "button" at bounding box center [437, 99] width 5 height 5
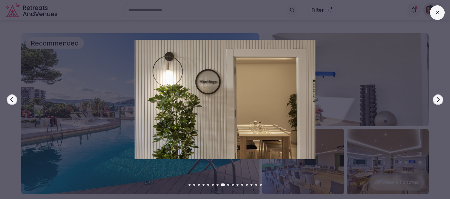
click at [439, 97] on icon "button" at bounding box center [437, 99] width 5 height 5
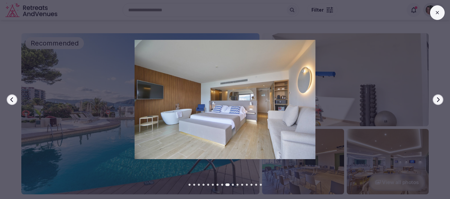
click at [439, 97] on icon "button" at bounding box center [437, 99] width 5 height 5
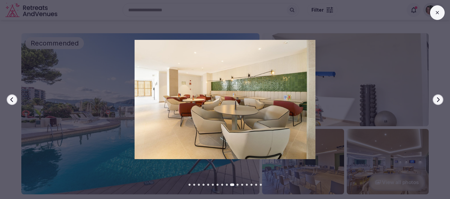
click at [439, 97] on icon "button" at bounding box center [437, 99] width 5 height 5
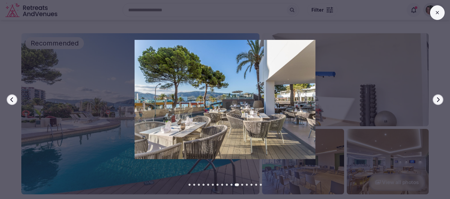
click at [439, 97] on icon "button" at bounding box center [437, 99] width 5 height 5
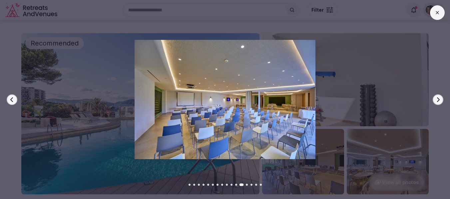
click at [439, 97] on icon "button" at bounding box center [437, 99] width 5 height 5
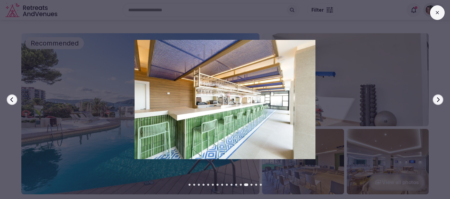
click at [441, 14] on button at bounding box center [437, 12] width 15 height 15
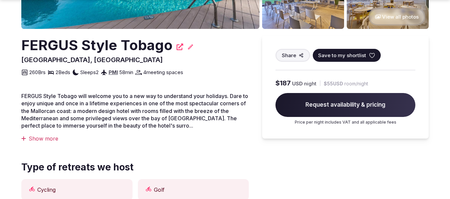
scroll to position [167, 0]
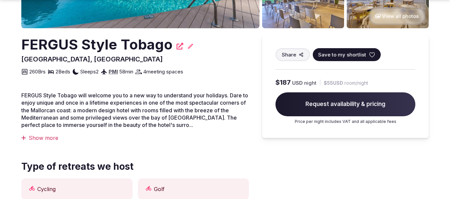
click at [43, 137] on div "Show more" at bounding box center [134, 138] width 227 height 7
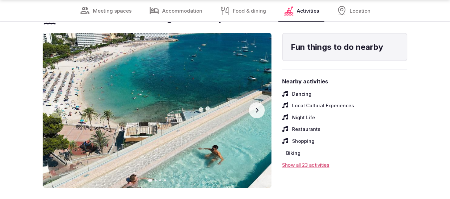
scroll to position [1565, 0]
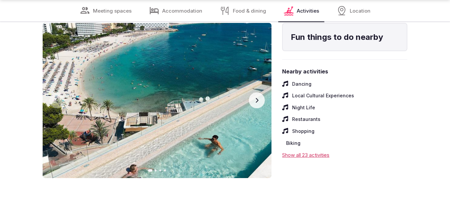
click at [305, 159] on div "Show all 23 activities" at bounding box center [344, 155] width 125 height 7
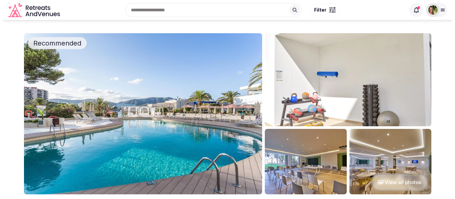
scroll to position [100, 0]
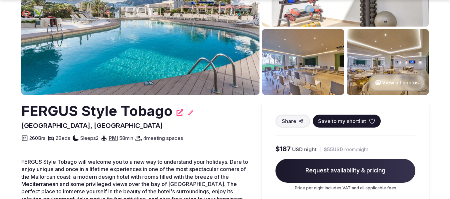
click at [370, 121] on icon at bounding box center [372, 121] width 7 height 7
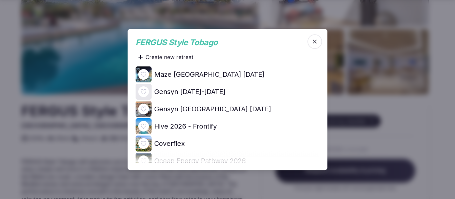
click at [0, 0] on icon at bounding box center [0, 0] width 0 height 0
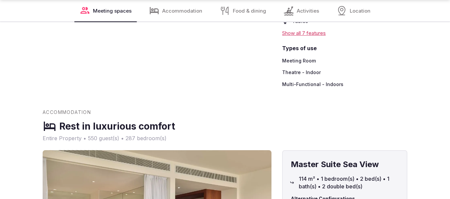
scroll to position [2131, 0]
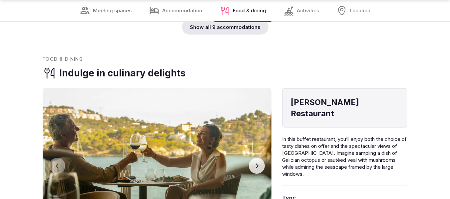
scroll to position [1932, 0]
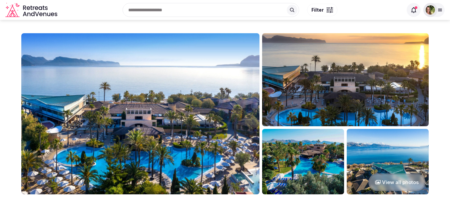
click at [217, 111] on img at bounding box center [140, 114] width 238 height 162
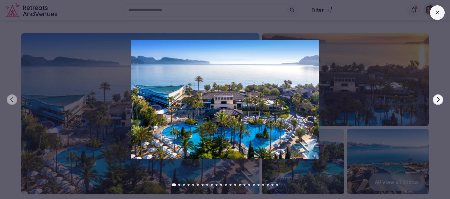
drag, startPoint x: 444, startPoint y: 101, endPoint x: 437, endPoint y: 96, distance: 8.1
click at [442, 100] on div "Previous slide Next slide" at bounding box center [225, 99] width 450 height 199
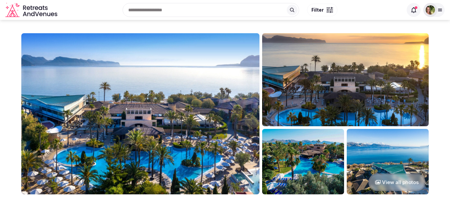
click at [188, 96] on img at bounding box center [140, 114] width 238 height 162
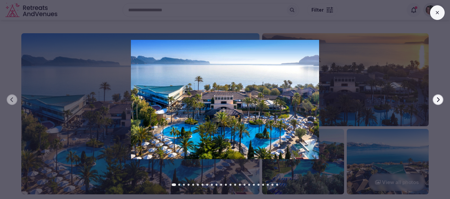
click at [435, 99] on icon "button" at bounding box center [437, 99] width 5 height 5
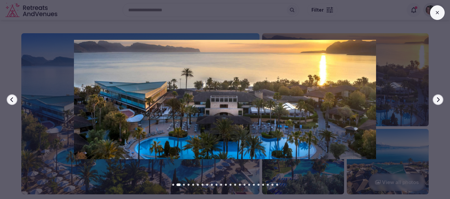
click at [439, 101] on icon "button" at bounding box center [437, 99] width 5 height 5
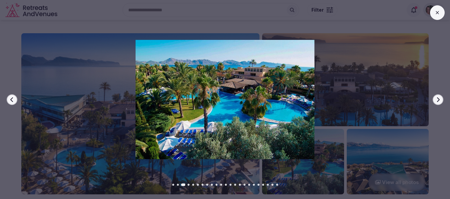
click at [439, 101] on icon "button" at bounding box center [437, 99] width 5 height 5
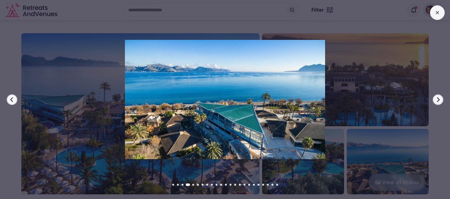
click at [439, 101] on icon "button" at bounding box center [437, 99] width 5 height 5
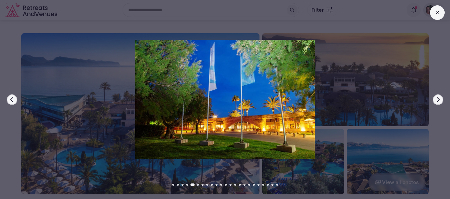
click at [439, 101] on icon "button" at bounding box center [437, 99] width 5 height 5
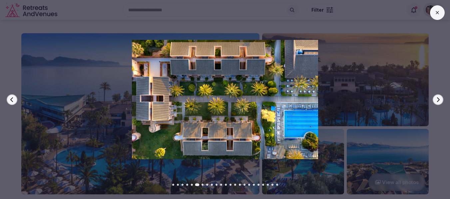
click at [439, 101] on icon "button" at bounding box center [437, 99] width 5 height 5
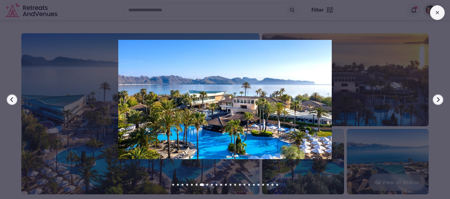
click at [439, 101] on icon "button" at bounding box center [437, 99] width 5 height 5
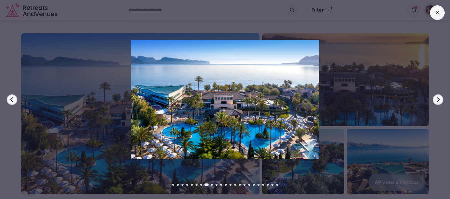
click at [439, 101] on icon "button" at bounding box center [437, 99] width 5 height 5
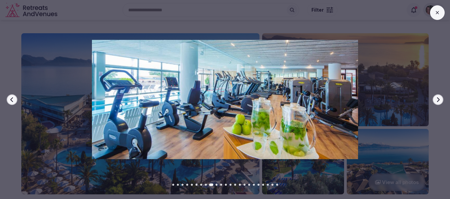
click at [439, 101] on icon "button" at bounding box center [437, 99] width 5 height 5
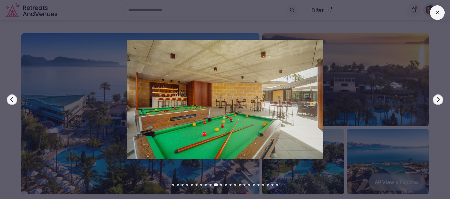
click at [439, 101] on icon "button" at bounding box center [437, 99] width 5 height 5
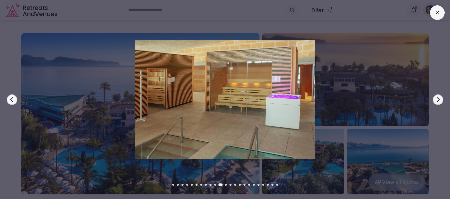
click at [439, 101] on icon "button" at bounding box center [437, 99] width 5 height 5
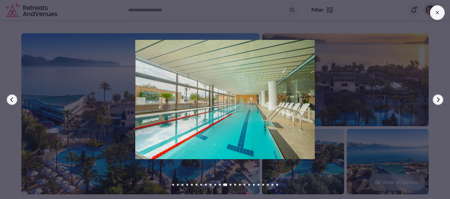
click at [439, 101] on icon "button" at bounding box center [437, 99] width 5 height 5
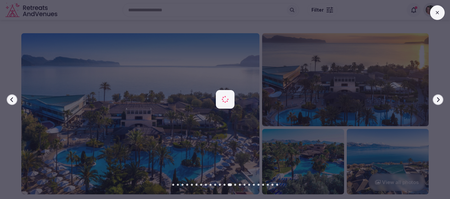
click at [439, 101] on icon "button" at bounding box center [437, 99] width 5 height 5
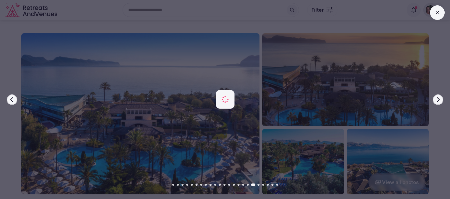
click at [439, 101] on icon "button" at bounding box center [437, 99] width 5 height 5
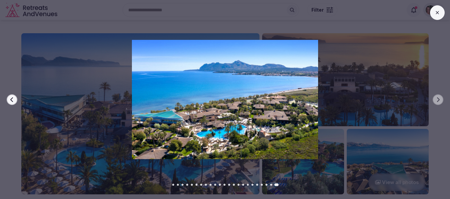
click at [435, 14] on icon at bounding box center [437, 12] width 5 height 5
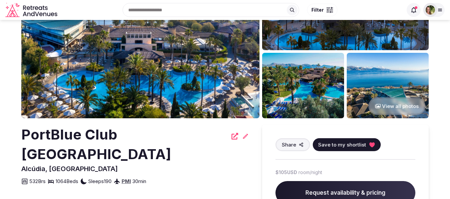
scroll to position [133, 0]
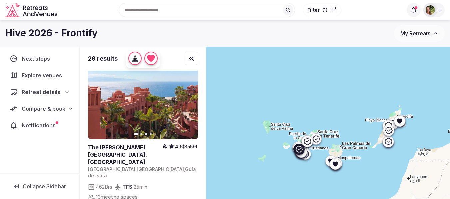
scroll to position [999, 0]
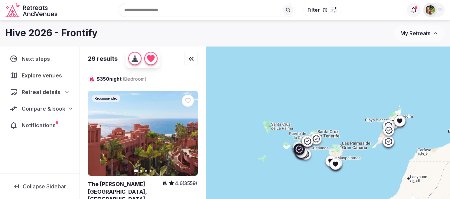
click at [188, 131] on icon "button" at bounding box center [188, 133] width 3 height 5
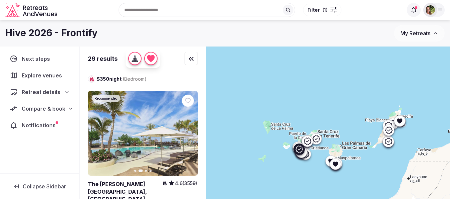
click at [184, 104] on link at bounding box center [143, 134] width 110 height 86
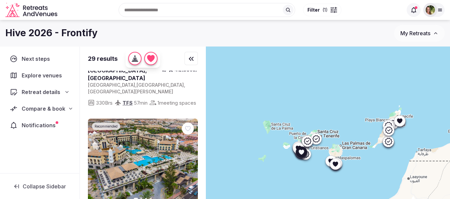
scroll to position [1265, 0]
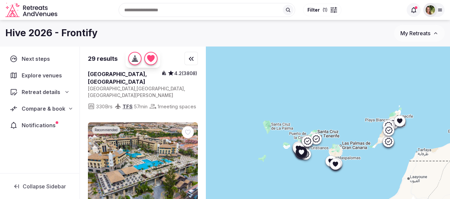
click at [189, 163] on icon "button" at bounding box center [188, 165] width 5 height 5
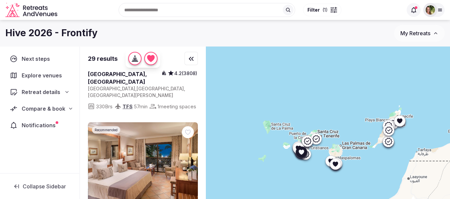
click at [189, 163] on icon "button" at bounding box center [188, 165] width 5 height 5
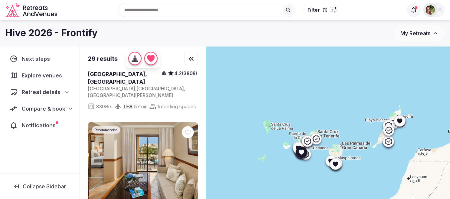
click at [189, 163] on icon "button" at bounding box center [188, 165] width 5 height 5
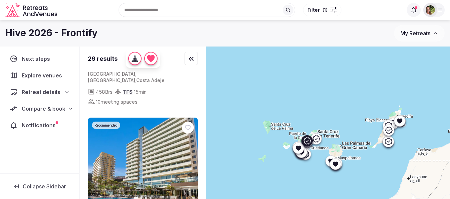
scroll to position [1432, 0]
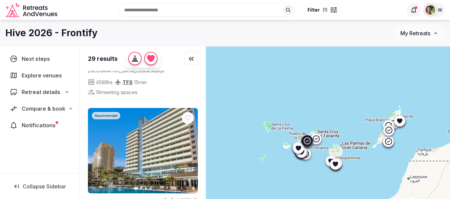
click at [187, 148] on icon "button" at bounding box center [188, 150] width 5 height 5
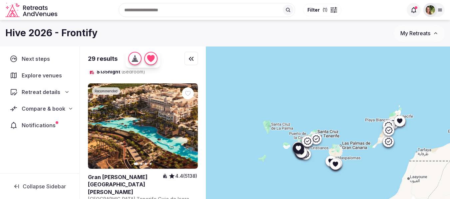
scroll to position [1565, 0]
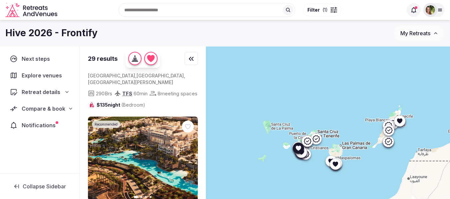
click at [190, 157] on icon "button" at bounding box center [188, 159] width 5 height 5
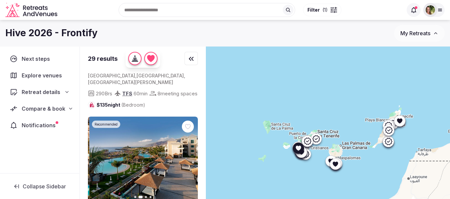
click at [190, 157] on icon "button" at bounding box center [188, 159] width 5 height 5
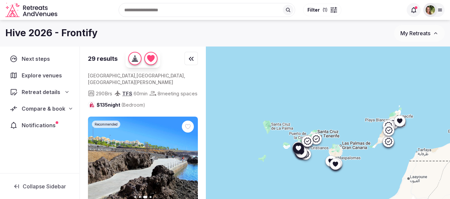
click at [190, 157] on icon "button" at bounding box center [188, 159] width 5 height 5
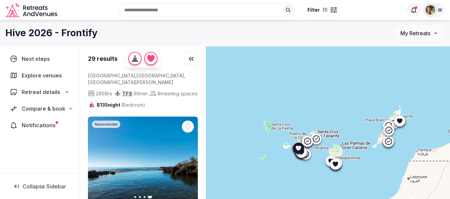
click at [0, 0] on icon at bounding box center [0, 0] width 0 height 0
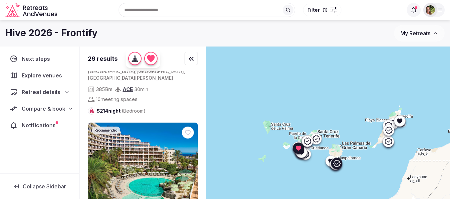
scroll to position [2964, 0]
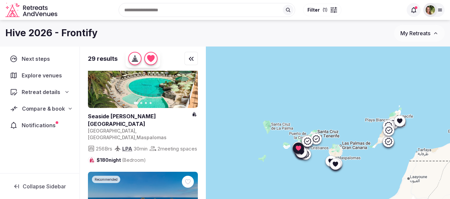
click at [36, 108] on span "Compare & book" at bounding box center [43, 109] width 43 height 8
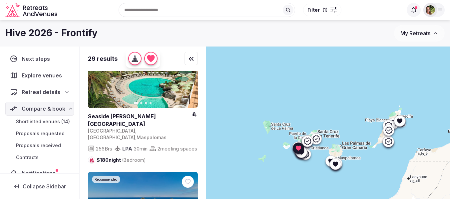
click at [36, 121] on span "Shortlisted venues (14)" at bounding box center [43, 122] width 54 height 7
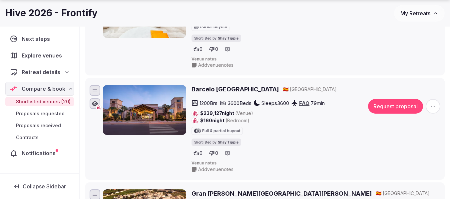
scroll to position [266, 0]
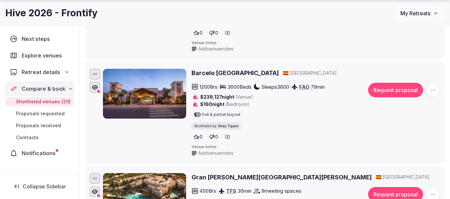
click at [431, 91] on icon "button" at bounding box center [433, 90] width 7 height 7
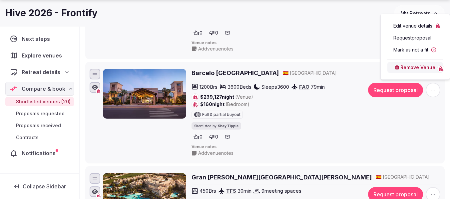
click at [414, 68] on button "Remove Venue" at bounding box center [415, 67] width 56 height 11
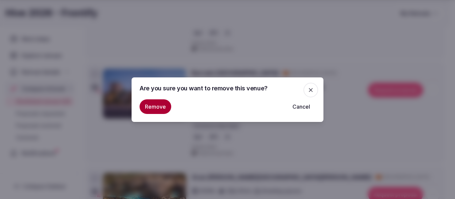
click at [144, 107] on button "Remove" at bounding box center [156, 107] width 32 height 15
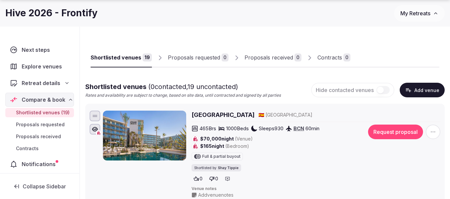
scroll to position [33, 0]
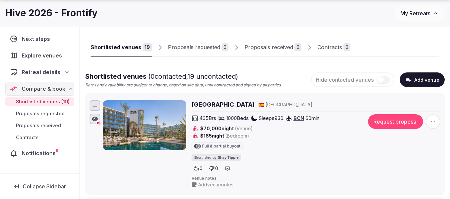
click at [230, 107] on h2 "[GEOGRAPHIC_DATA]" at bounding box center [222, 105] width 63 height 8
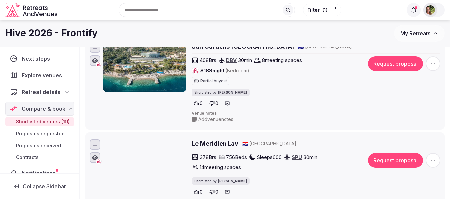
scroll to position [1299, 0]
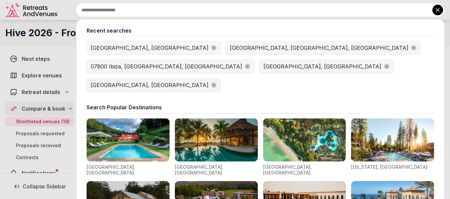
click at [237, 7] on input "text" at bounding box center [260, 10] width 369 height 14
type input "*"
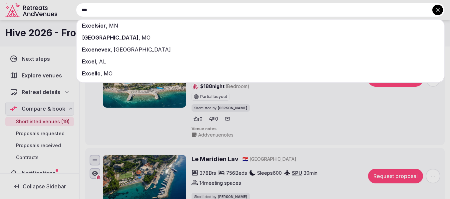
type input "***"
click at [344, 110] on div at bounding box center [225, 99] width 450 height 199
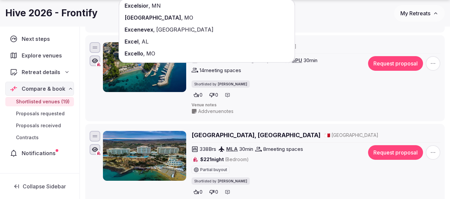
scroll to position [1432, 0]
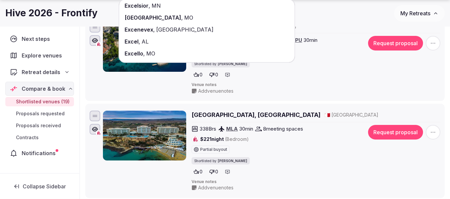
click at [323, 154] on div "$221 night (Bedroom) Partial buyout" at bounding box center [277, 145] width 172 height 18
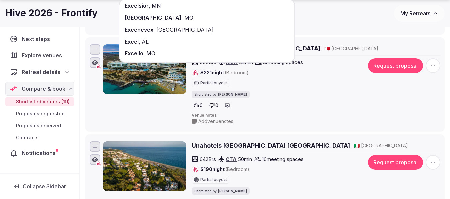
scroll to position [1532, 0]
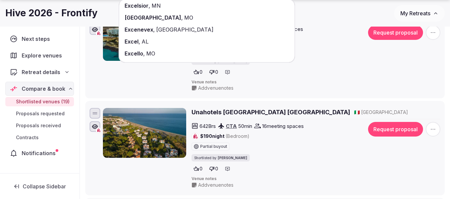
click at [323, 151] on div "$190 night (Bedroom) Partial buyout" at bounding box center [277, 142] width 172 height 18
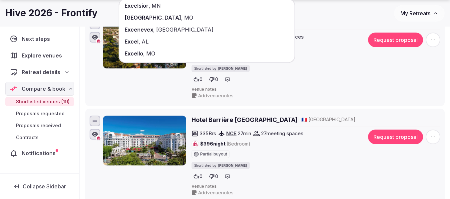
scroll to position [1632, 0]
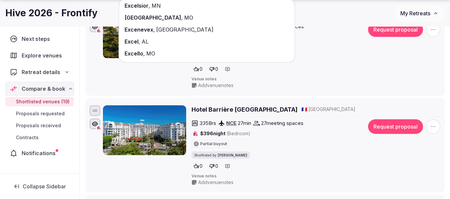
click at [433, 130] on icon "button" at bounding box center [433, 127] width 7 height 7
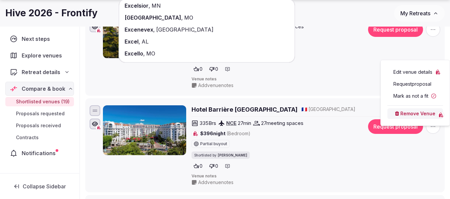
click at [319, 148] on div "$396 night (Bedroom) Partial buyout" at bounding box center [277, 139] width 172 height 18
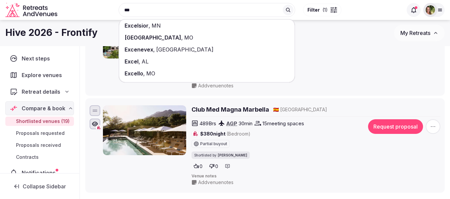
scroll to position [1662, 0]
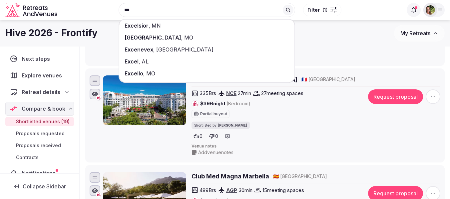
click at [419, 34] on span "My Retreats" at bounding box center [415, 33] width 30 height 7
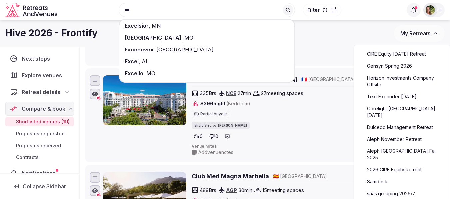
scroll to position [100, 0]
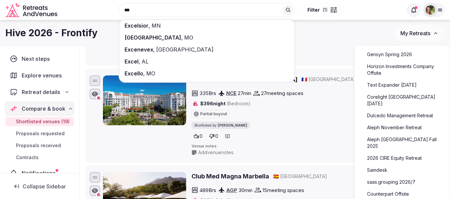
click at [396, 123] on link "Aleph November Retreat" at bounding box center [402, 128] width 82 height 11
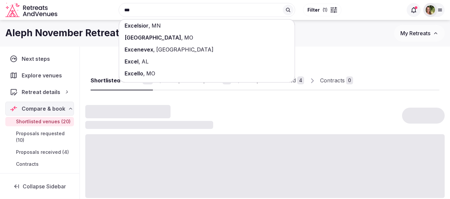
click at [388, 122] on div at bounding box center [264, 117] width 359 height 24
click at [93, 24] on div "*** Excelsior , MN Excelsior Springs , MO Excenevex , France Excel , AL Excello…" at bounding box center [231, 10] width 343 height 29
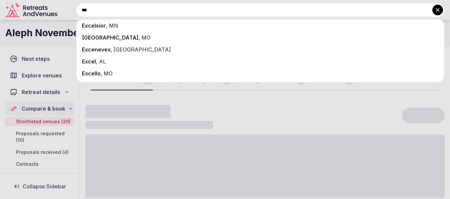
drag, startPoint x: 151, startPoint y: 13, endPoint x: 110, endPoint y: 12, distance: 41.3
click at [110, 12] on input "***" at bounding box center [260, 10] width 369 height 14
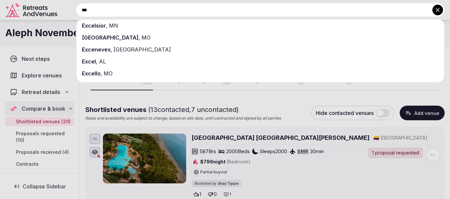
click at [437, 8] on icon at bounding box center [437, 10] width 7 height 7
drag, startPoint x: 157, startPoint y: 11, endPoint x: 88, endPoint y: 13, distance: 68.6
click at [88, 13] on input "***" at bounding box center [260, 10] width 369 height 14
drag, startPoint x: 63, startPoint y: 13, endPoint x: 58, endPoint y: 13, distance: 4.7
click at [60, 13] on div "*** Excelsior , MN Excelsior Springs , MO Excenevex , France Excel , AL Excello…" at bounding box center [252, 10] width 385 height 14
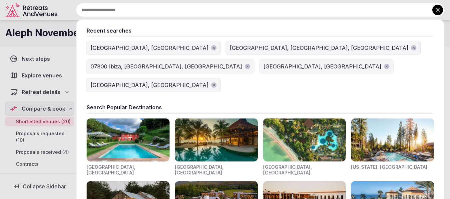
click at [37, 159] on div at bounding box center [225, 99] width 450 height 199
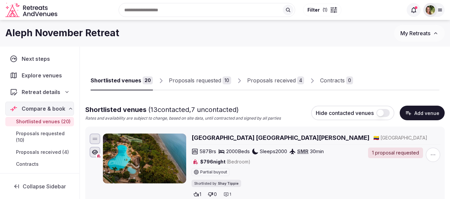
click at [37, 156] on span "Proposals received (4)" at bounding box center [42, 152] width 53 height 7
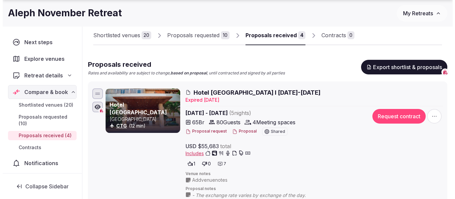
scroll to position [67, 0]
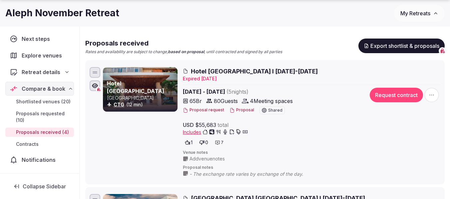
click at [242, 111] on button "Proposal" at bounding box center [241, 111] width 25 height 6
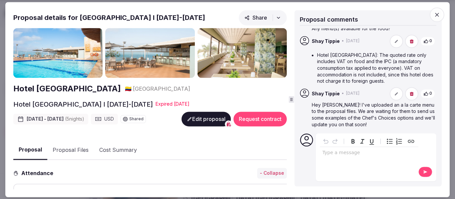
scroll to position [316, 0]
click at [76, 149] on button "Proposal Files" at bounding box center [70, 150] width 47 height 19
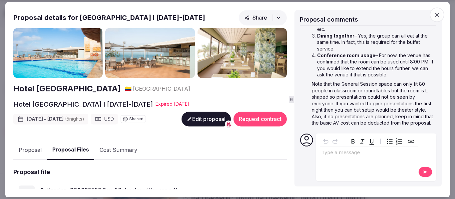
scroll to position [116, 0]
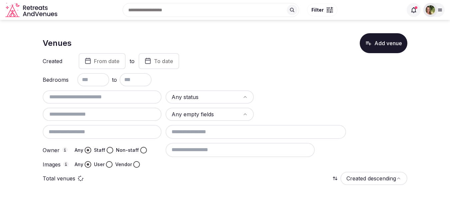
click at [88, 100] on input "text" at bounding box center [102, 97] width 114 height 8
paste input "**********"
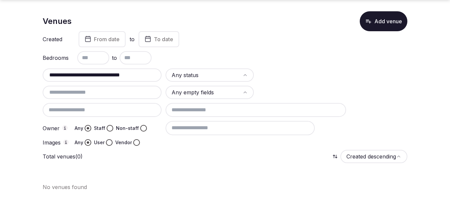
drag, startPoint x: 150, startPoint y: 76, endPoint x: 26, endPoint y: 84, distance: 124.1
click at [41, 82] on section "**********" at bounding box center [225, 98] width 450 height 201
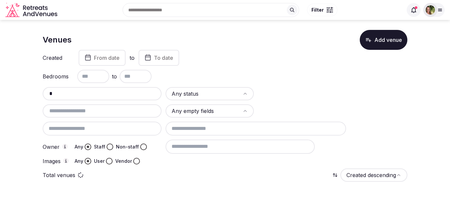
scroll to position [3, 0]
type input "*********"
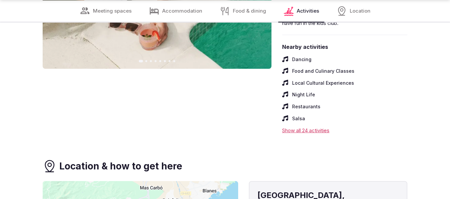
scroll to position [3430, 0]
